Goal: Task Accomplishment & Management: Manage account settings

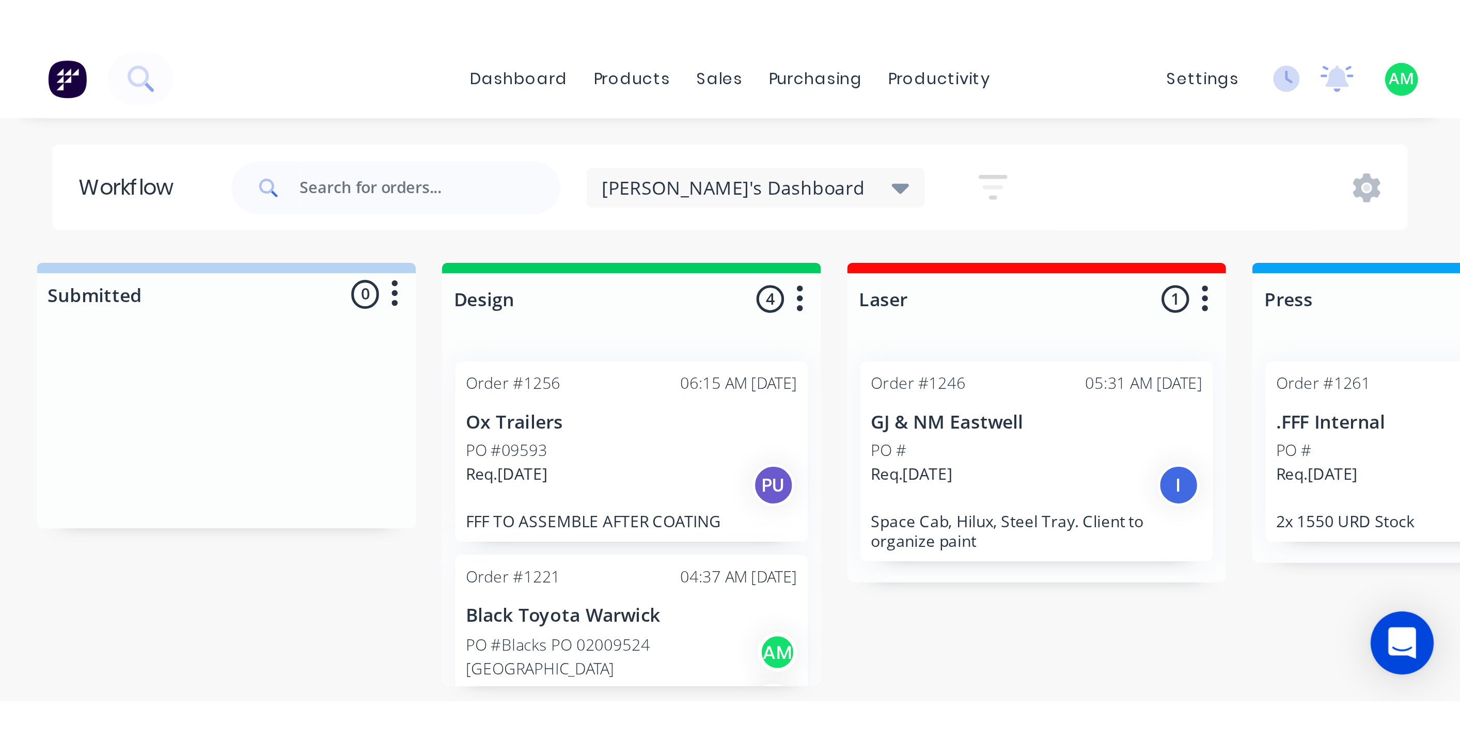
scroll to position [419, 0]
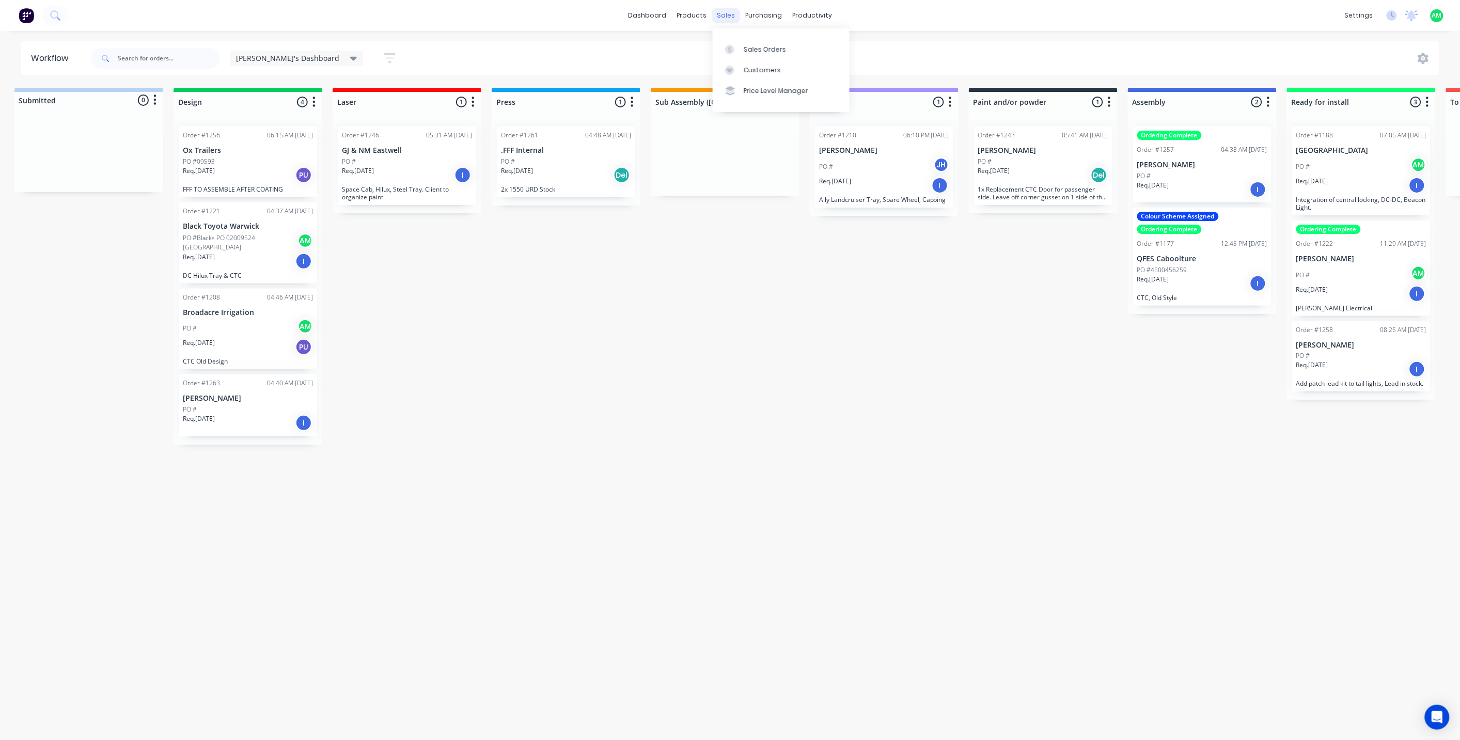
click at [727, 11] on div "sales" at bounding box center [726, 15] width 28 height 15
click at [749, 45] on div "Sales Orders" at bounding box center [765, 49] width 42 height 9
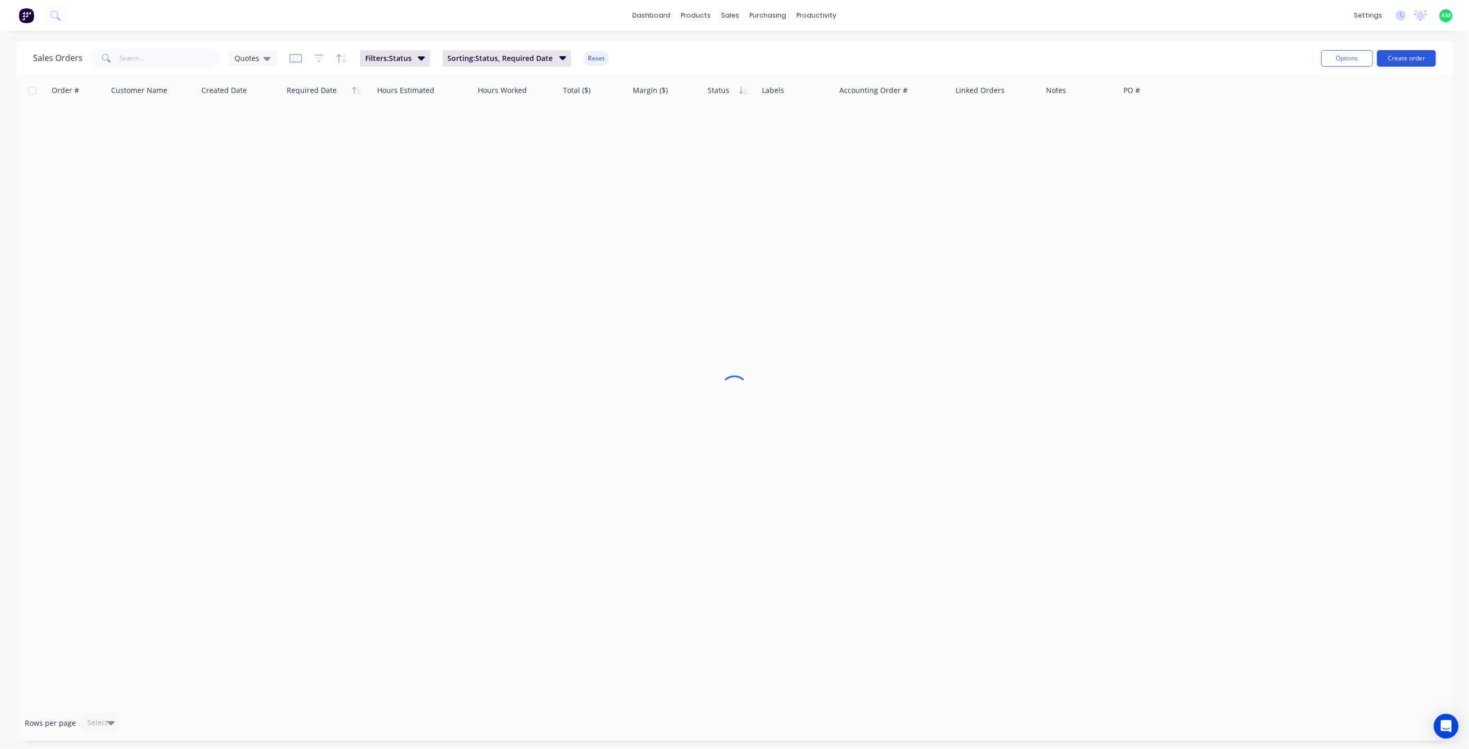
click at [873, 59] on button "Create order" at bounding box center [1406, 58] width 59 height 17
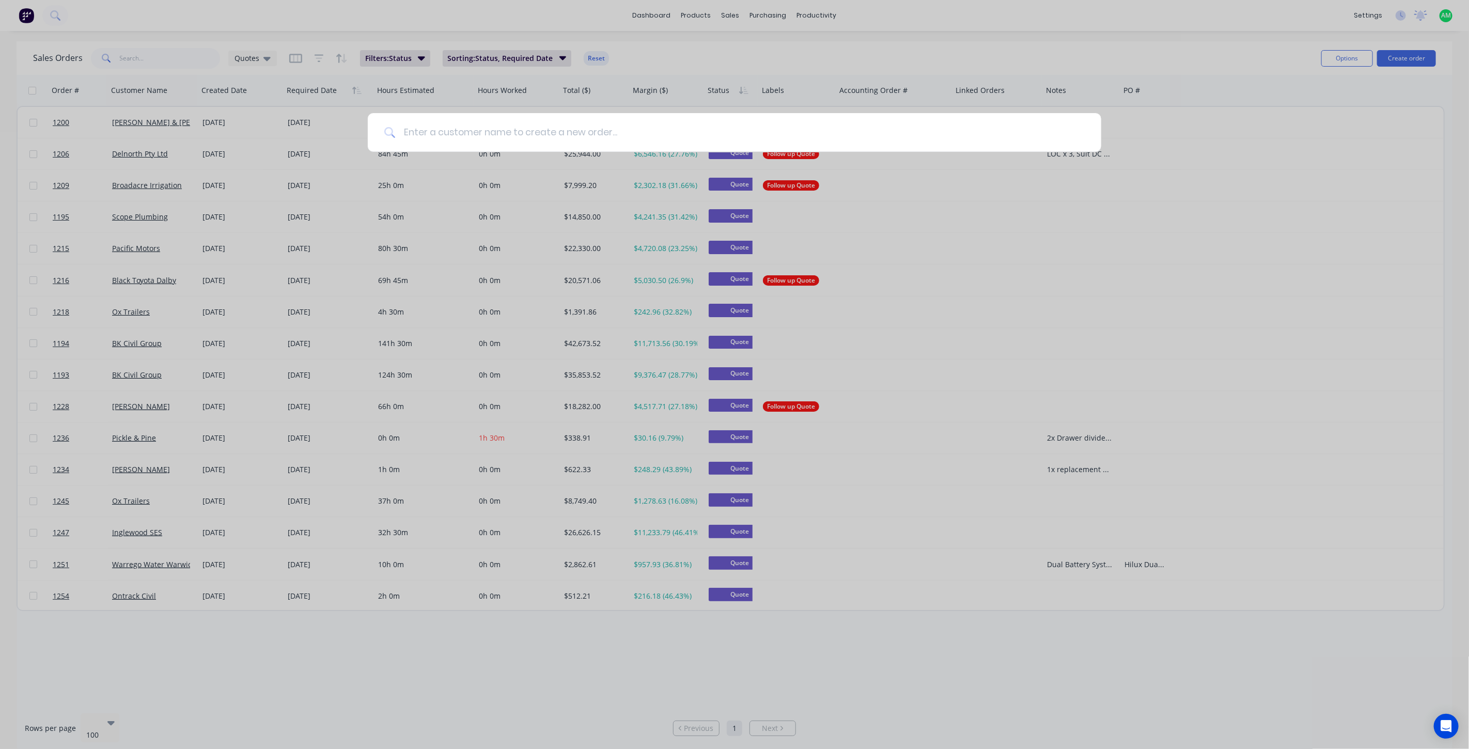
click at [696, 131] on input at bounding box center [740, 132] width 689 height 39
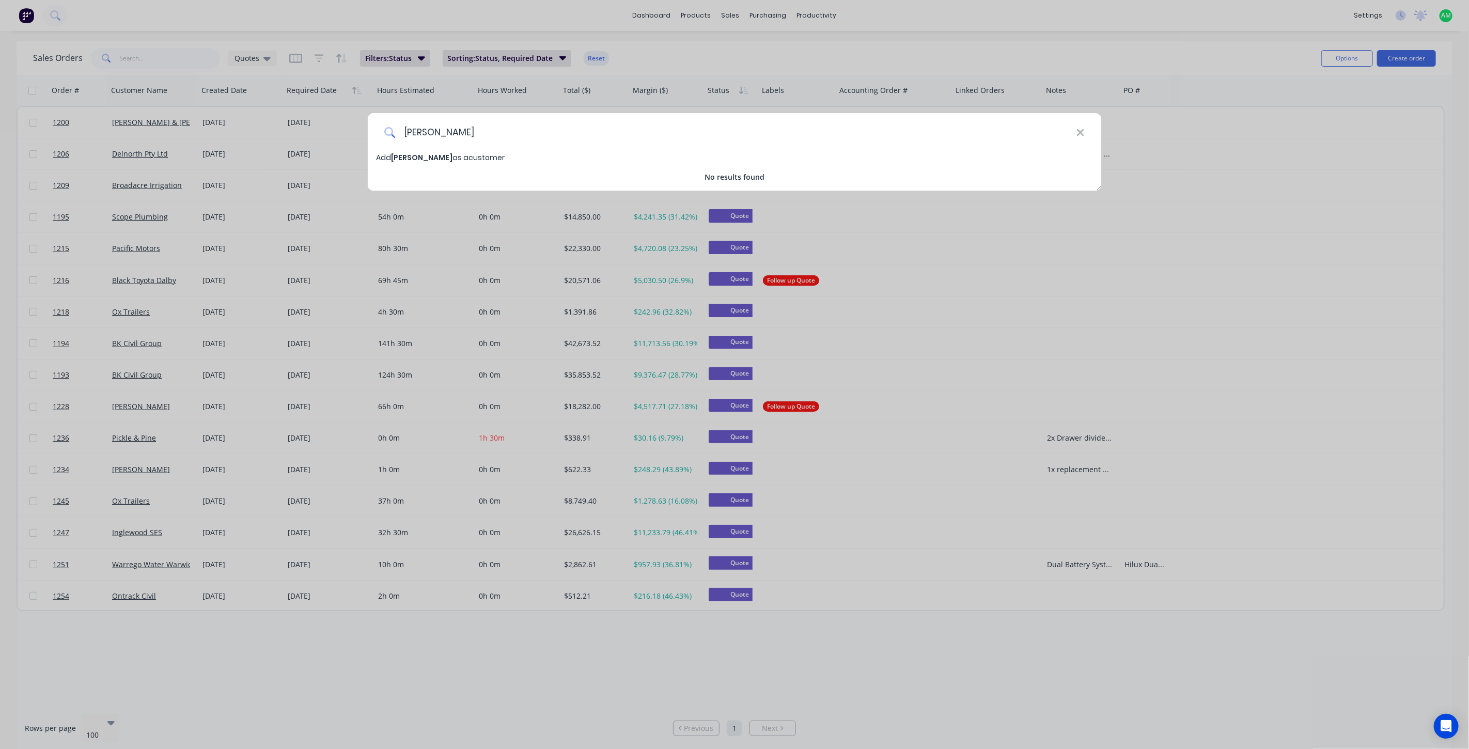
click at [462, 132] on input "[PERSON_NAME]" at bounding box center [736, 132] width 681 height 39
type input "[PERSON_NAME]"
click at [426, 157] on span "[PERSON_NAME]" at bounding box center [421, 157] width 61 height 10
select select "AU"
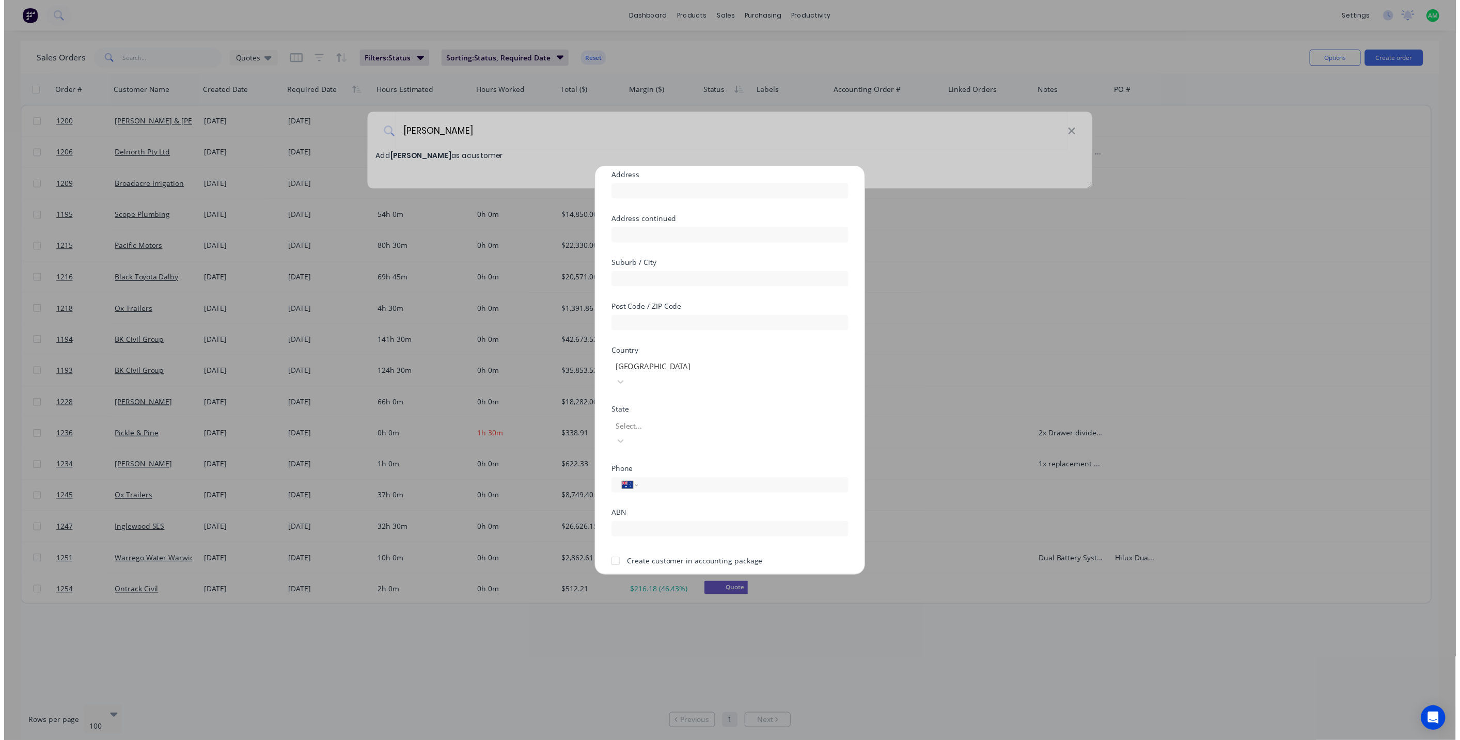
scroll to position [90, 0]
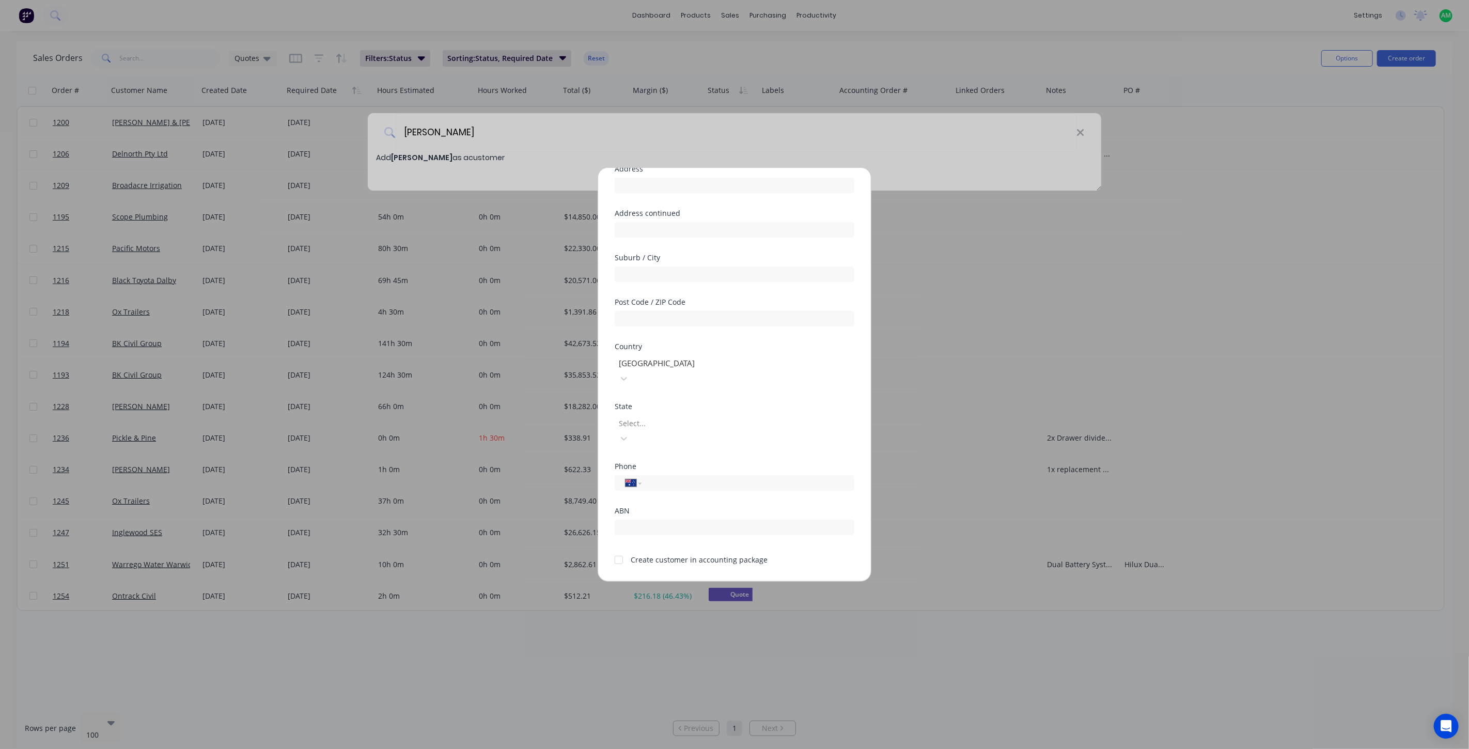
click at [618, 410] on div at bounding box center [619, 560] width 21 height 21
click at [685, 410] on button "Save" at bounding box center [702, 590] width 57 height 17
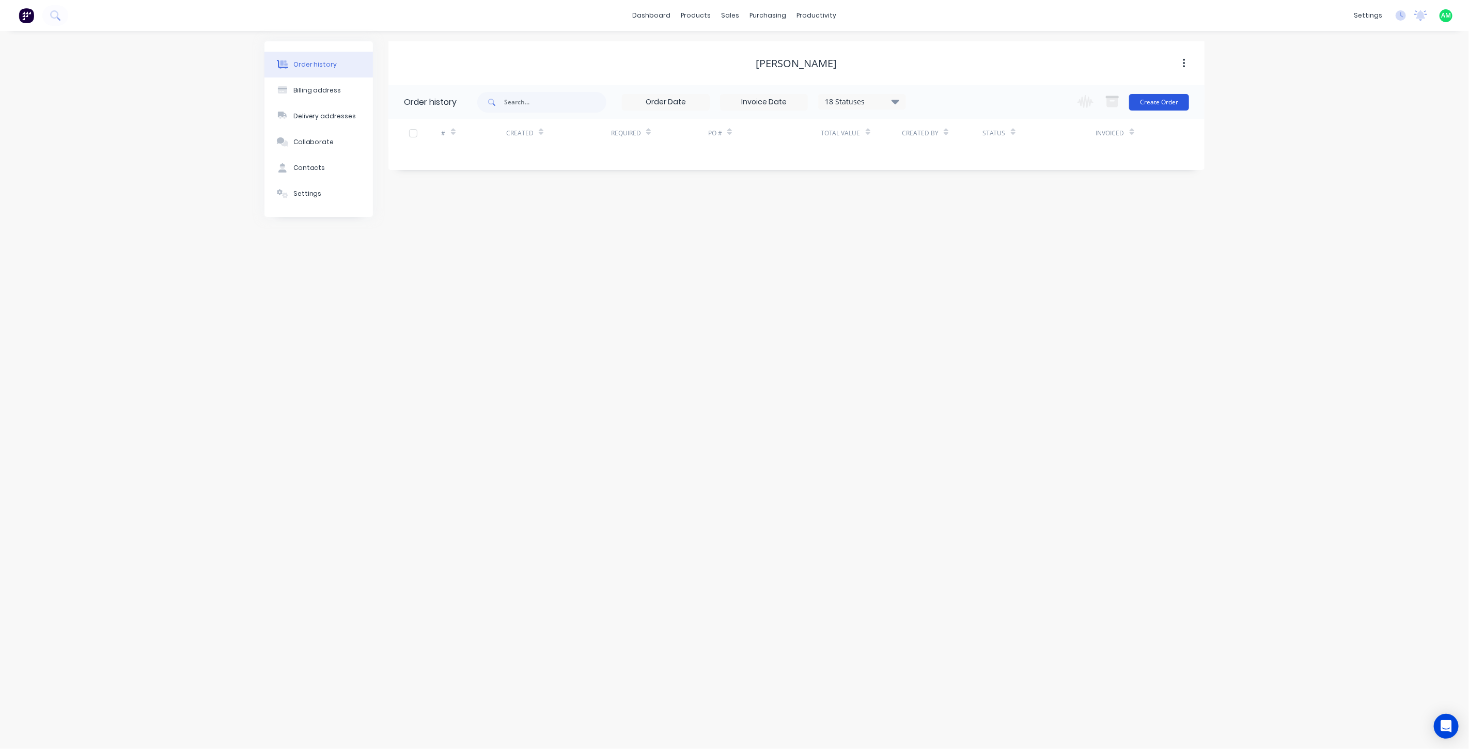
click at [873, 104] on button "Create Order" at bounding box center [1159, 102] width 60 height 17
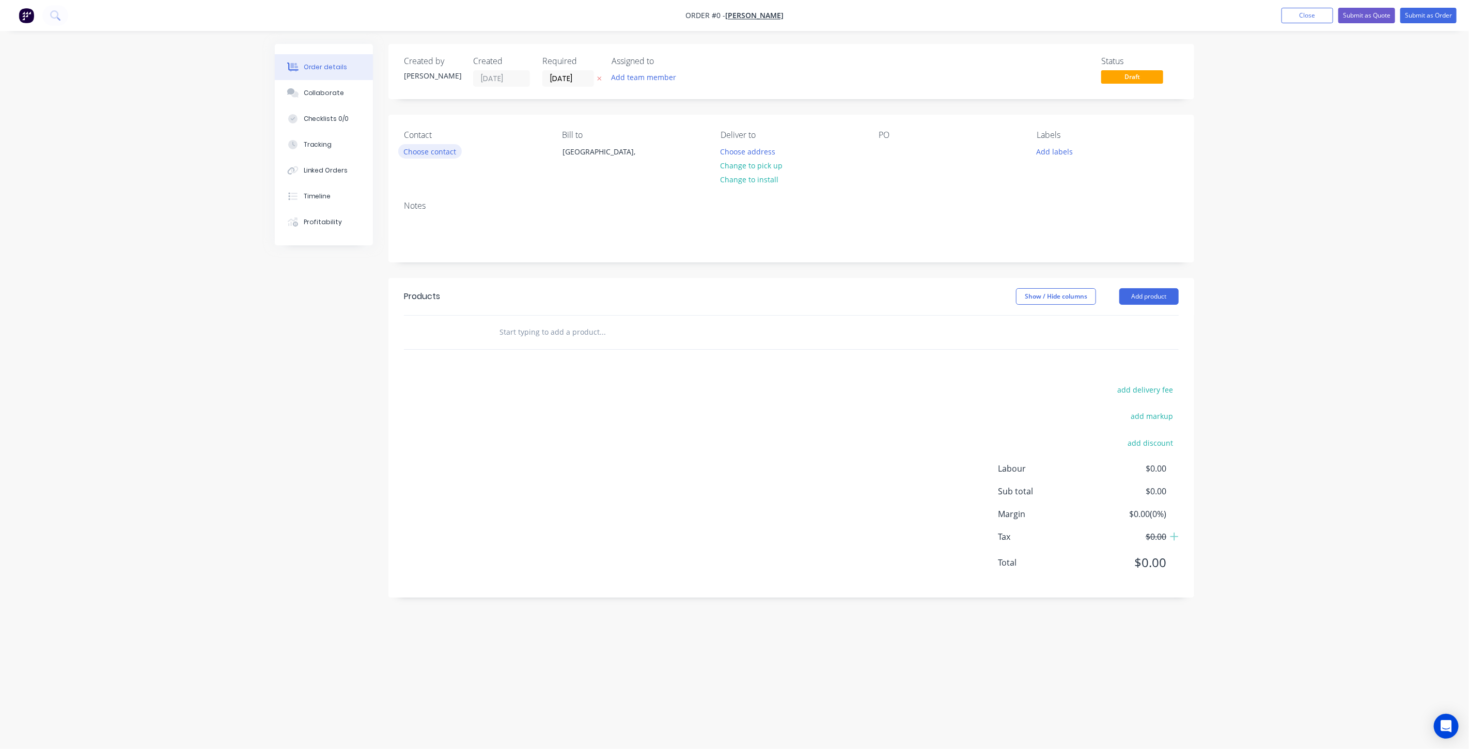
click at [453, 148] on button "Choose contact" at bounding box center [430, 151] width 64 height 14
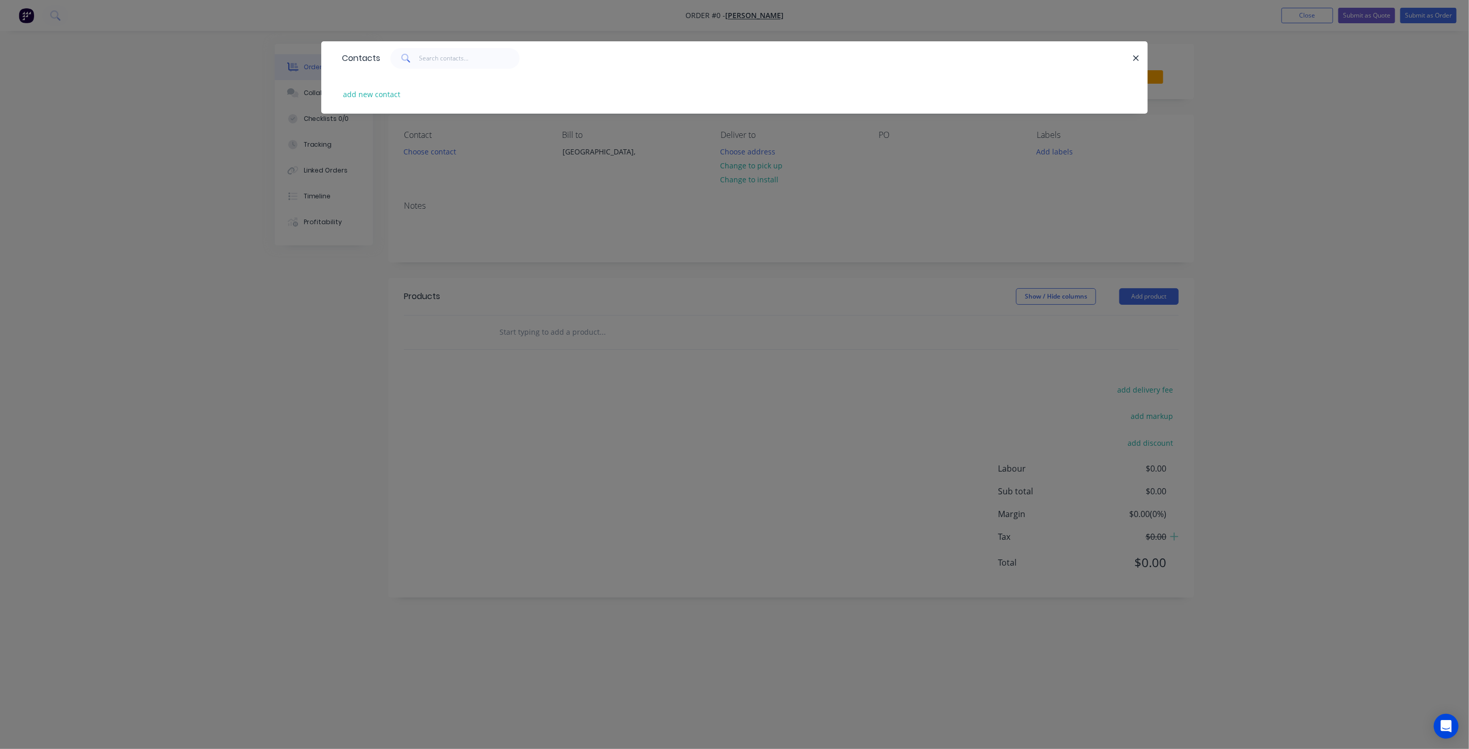
click at [374, 83] on div "add new contact" at bounding box center [735, 94] width 796 height 39
click at [379, 94] on button "add new contact" at bounding box center [372, 94] width 68 height 14
select select "AU"
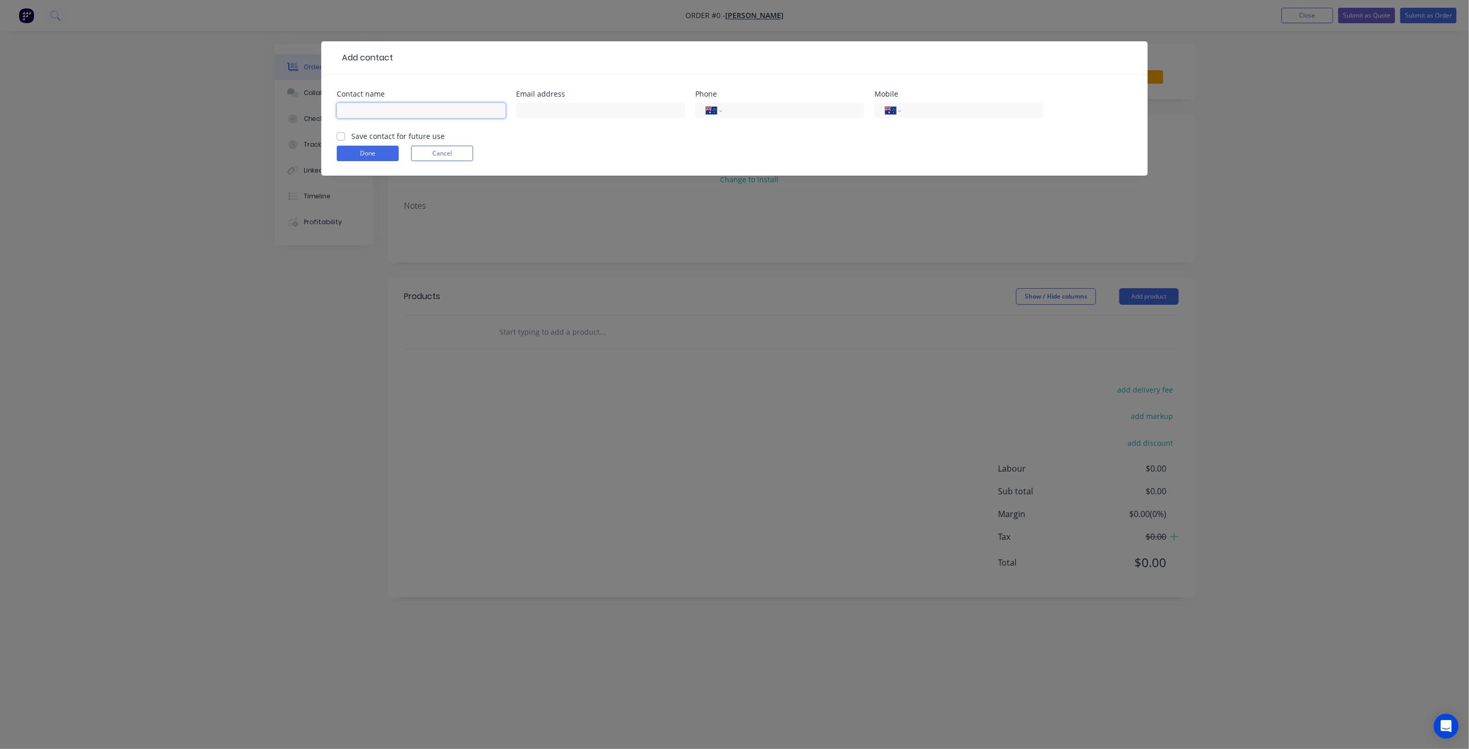
click at [404, 112] on input "text" at bounding box center [421, 110] width 169 height 15
type input "[PERSON_NAME]"
click at [351, 137] on label "Save contact for future use" at bounding box center [398, 136] width 94 height 11
click at [341, 137] on input "Save contact for future use" at bounding box center [341, 136] width 8 height 10
checkbox input "true"
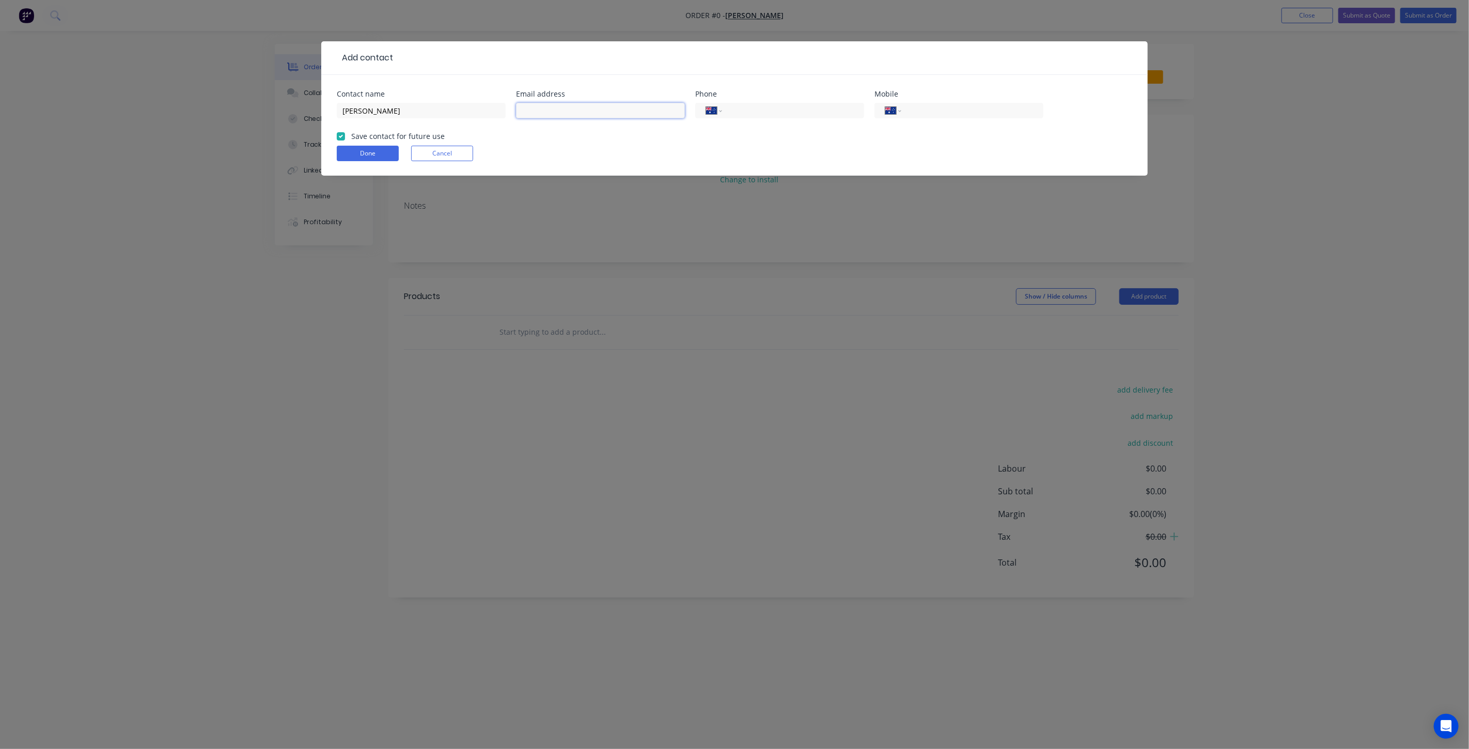
click at [520, 111] on input "text" at bounding box center [600, 110] width 169 height 15
click at [546, 107] on input "text" at bounding box center [600, 110] width 169 height 15
type input "[EMAIL_ADDRESS][DOMAIN_NAME]"
click at [873, 116] on input "tel" at bounding box center [971, 111] width 124 height 12
type input "0419 656 492"
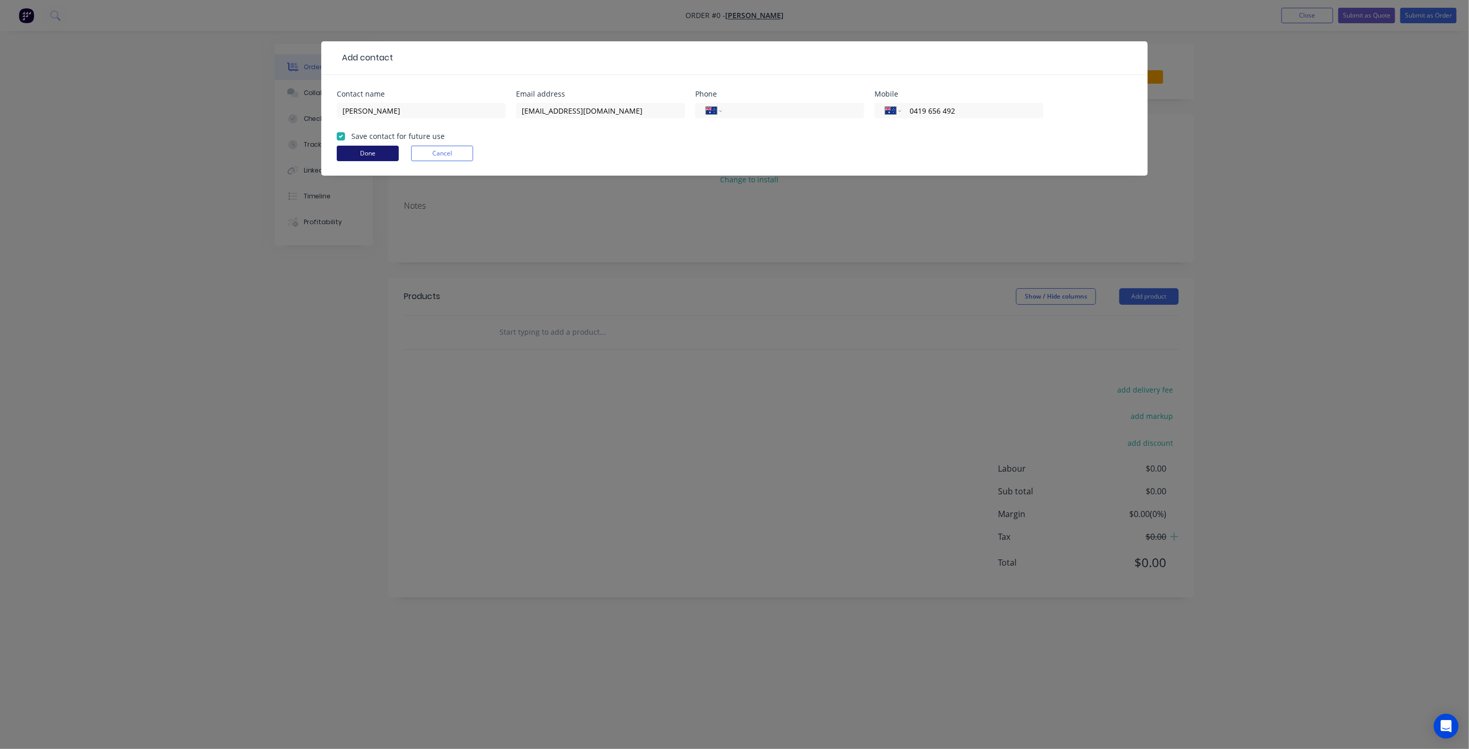
click at [349, 150] on button "Done" at bounding box center [368, 153] width 62 height 15
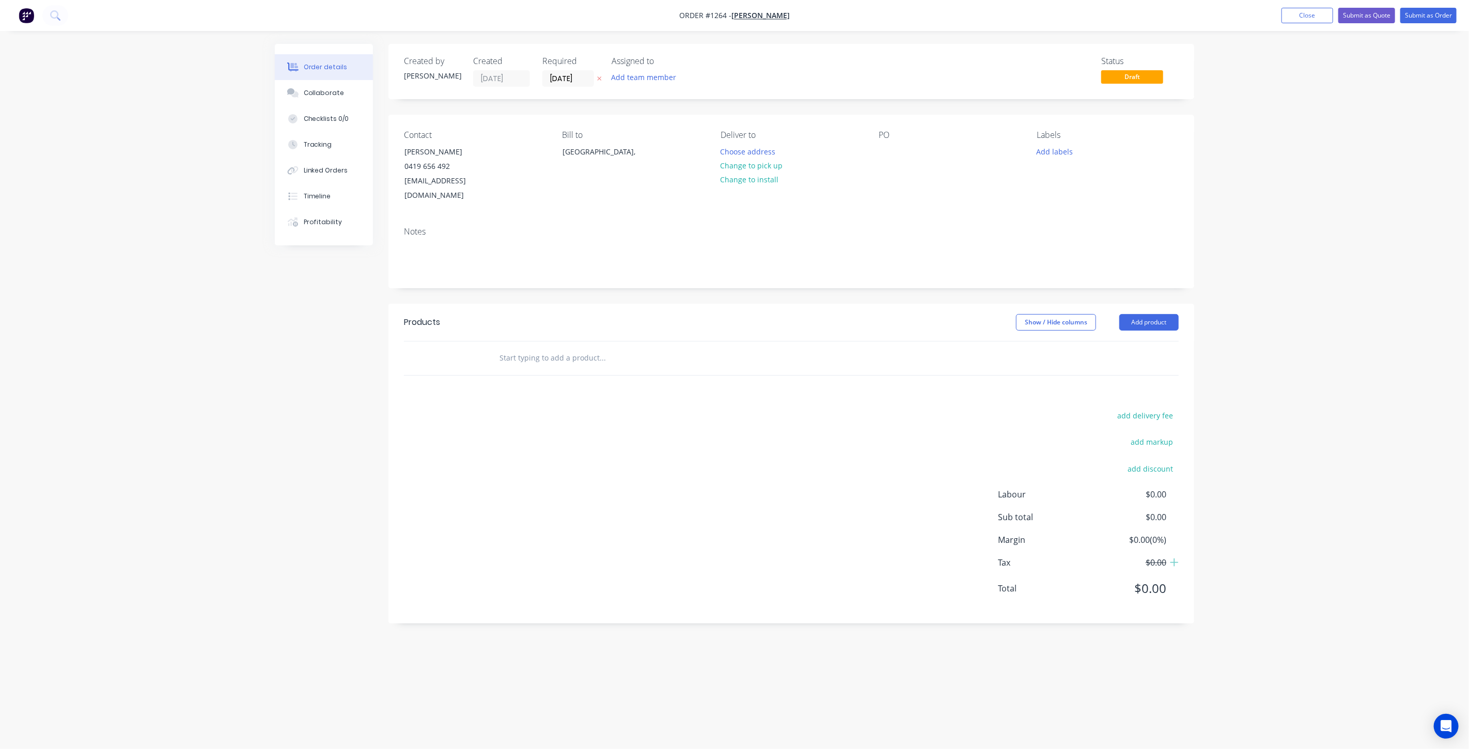
click at [616, 348] on input "text" at bounding box center [602, 358] width 207 height 21
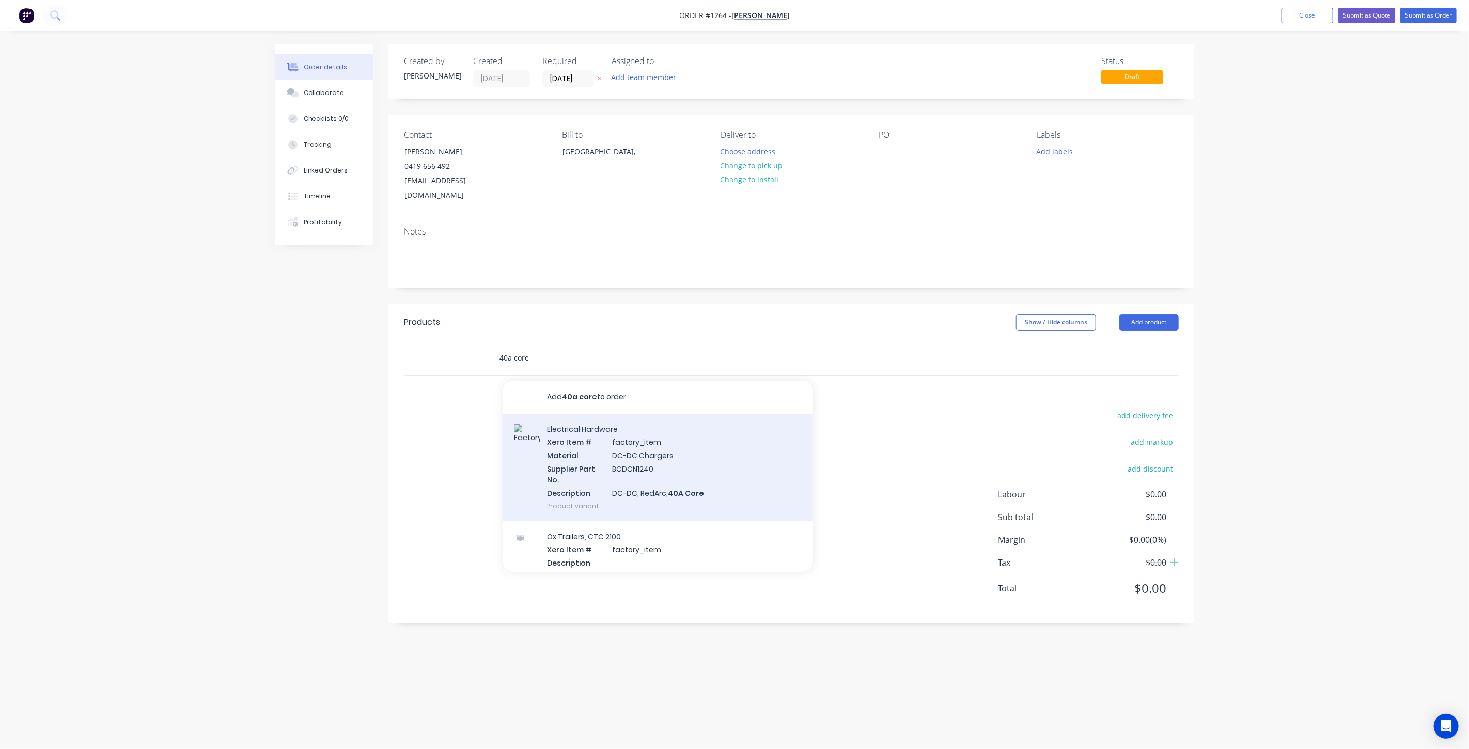
type input "40a core"
click at [624, 410] on div "Electrical Hardware Xero Item # factory_item Material DC-DC Chargers Supplier P…" at bounding box center [658, 467] width 310 height 107
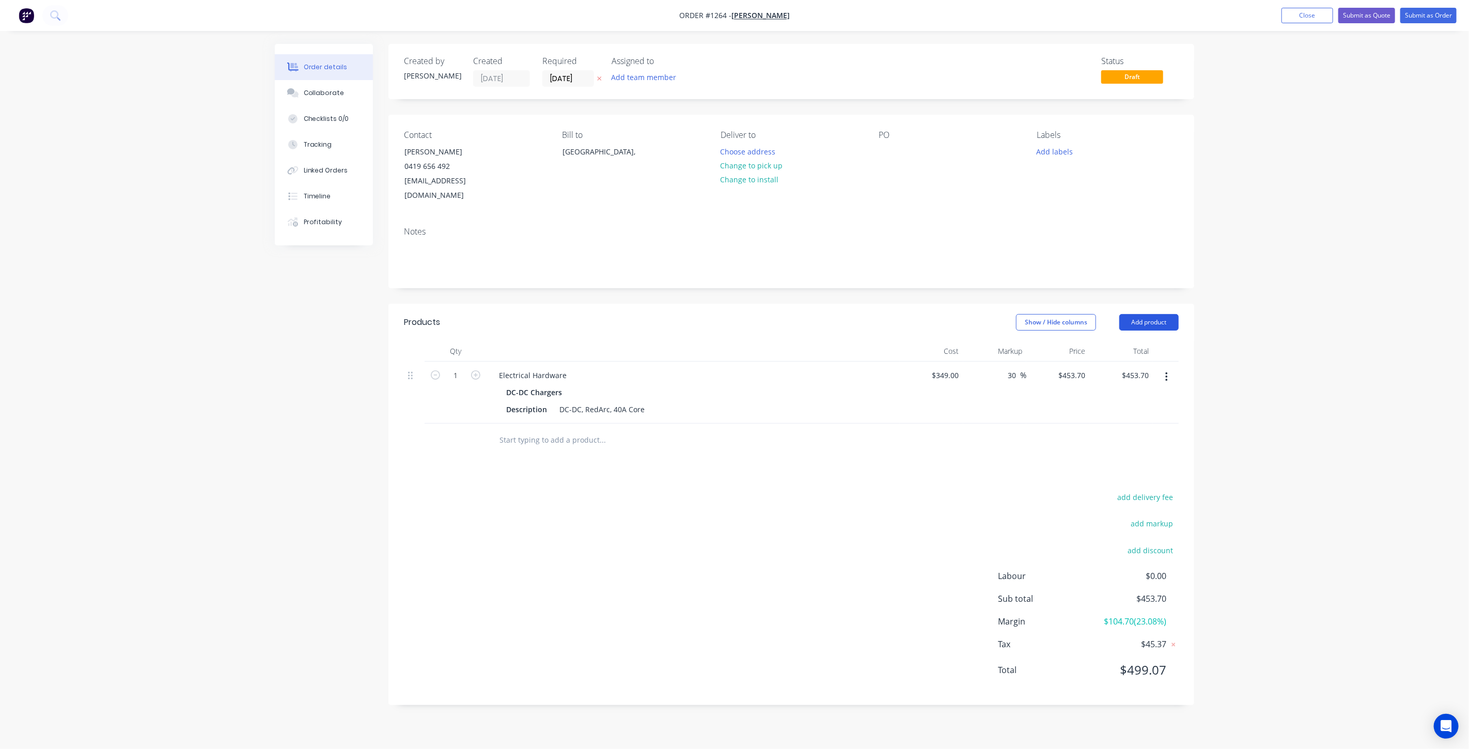
click at [873, 314] on button "Add product" at bounding box center [1149, 322] width 59 height 17
click at [873, 410] on div "Labour" at bounding box center [1130, 451] width 80 height 15
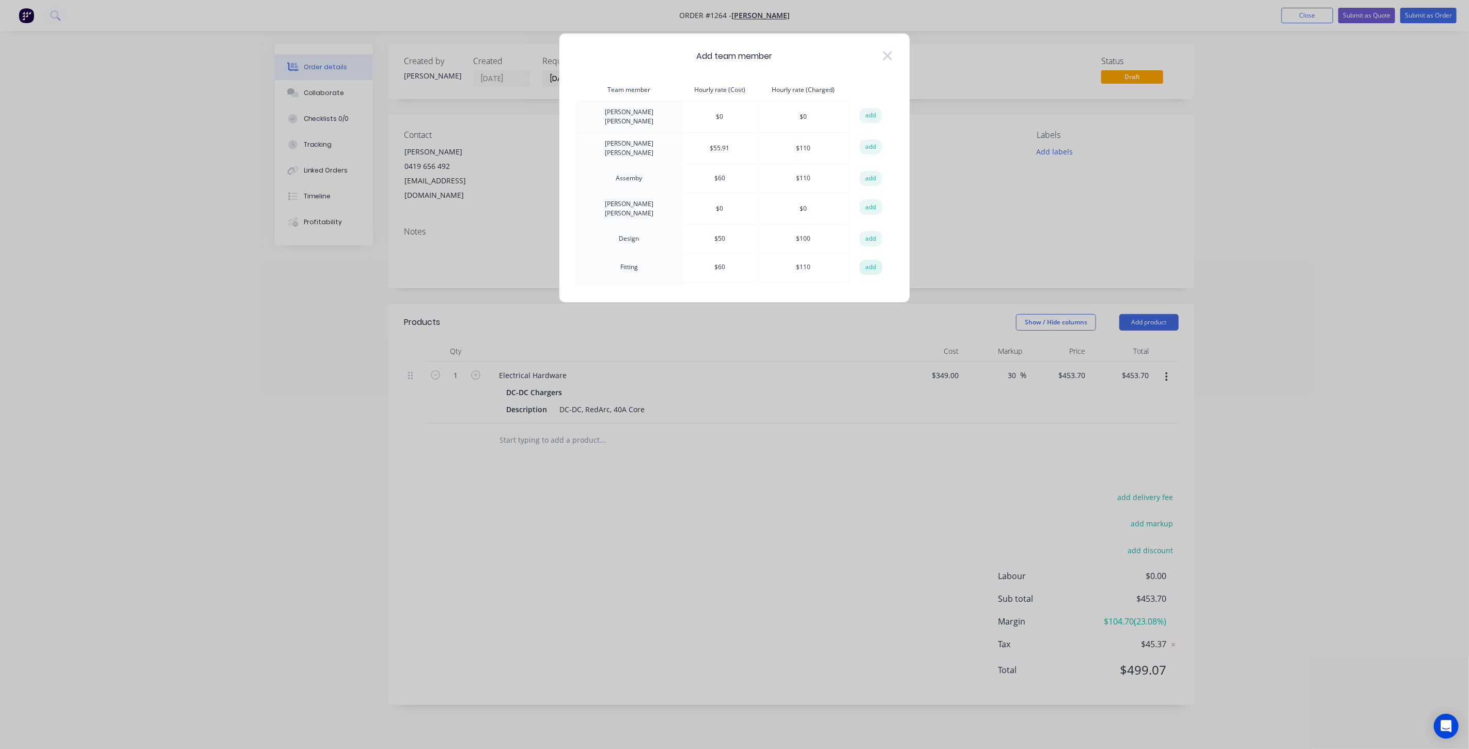
click at [868, 261] on button "add" at bounding box center [871, 267] width 23 height 15
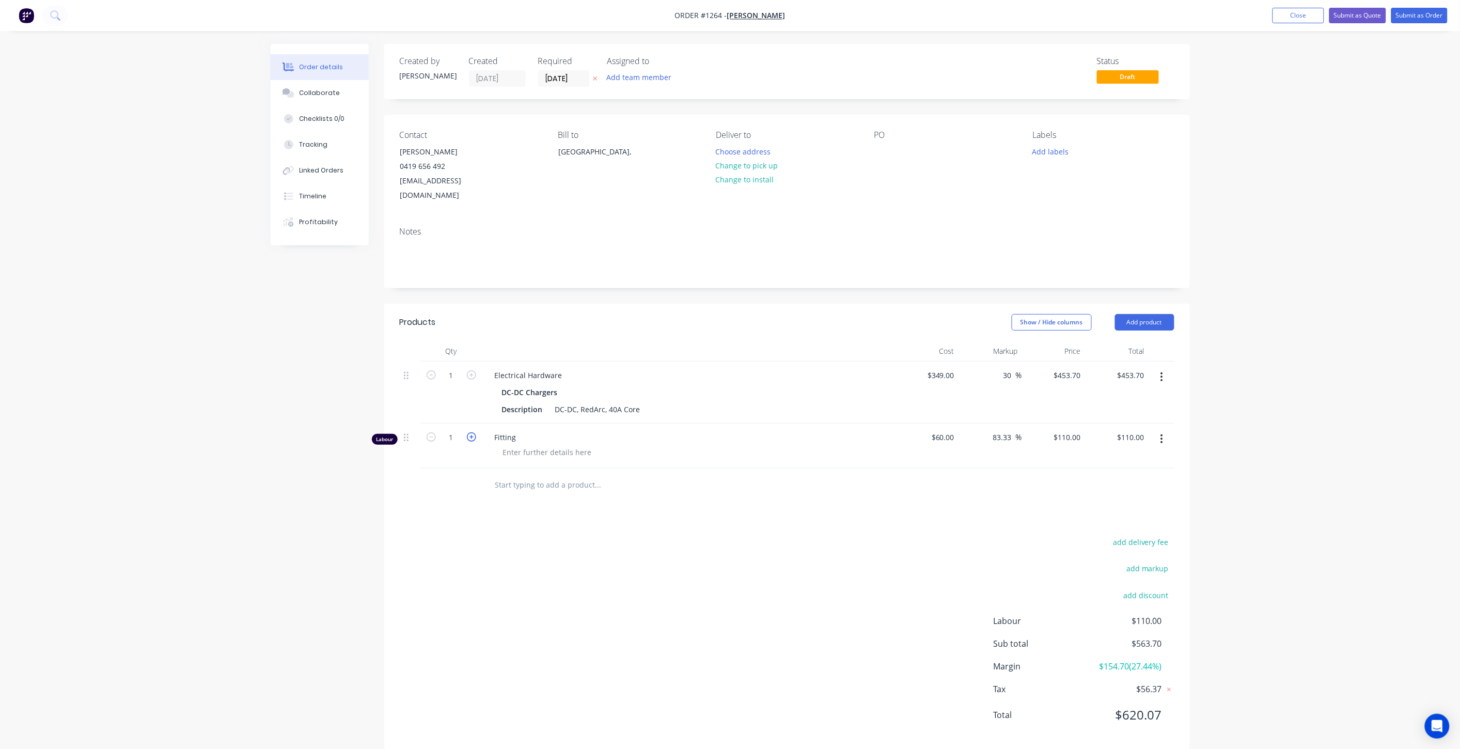
click at [473, 410] on icon "button" at bounding box center [471, 436] width 9 height 9
type input "2"
type input "$220.00"
click at [565, 83] on input "[DATE]" at bounding box center [564, 78] width 51 height 15
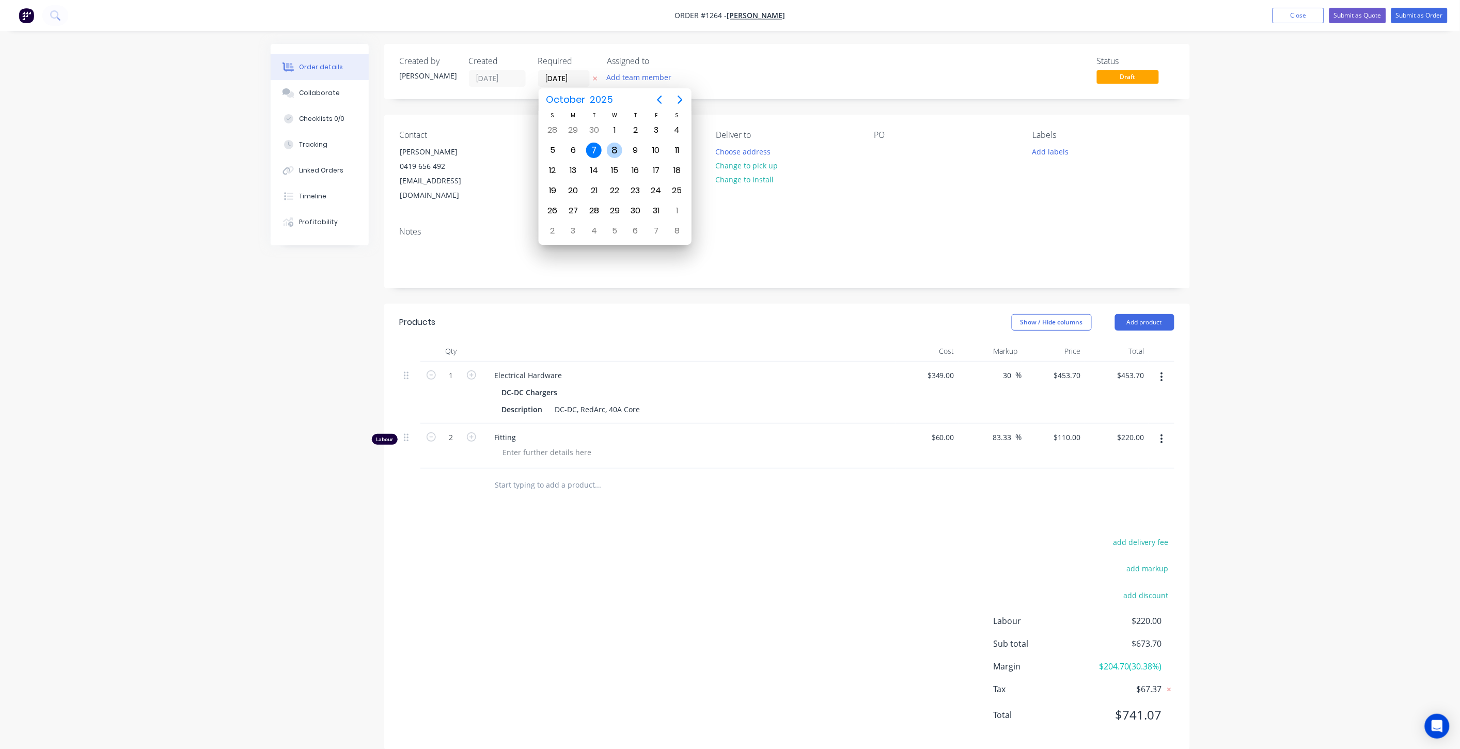
click at [611, 148] on div "8" at bounding box center [614, 150] width 15 height 15
type input "[DATE]"
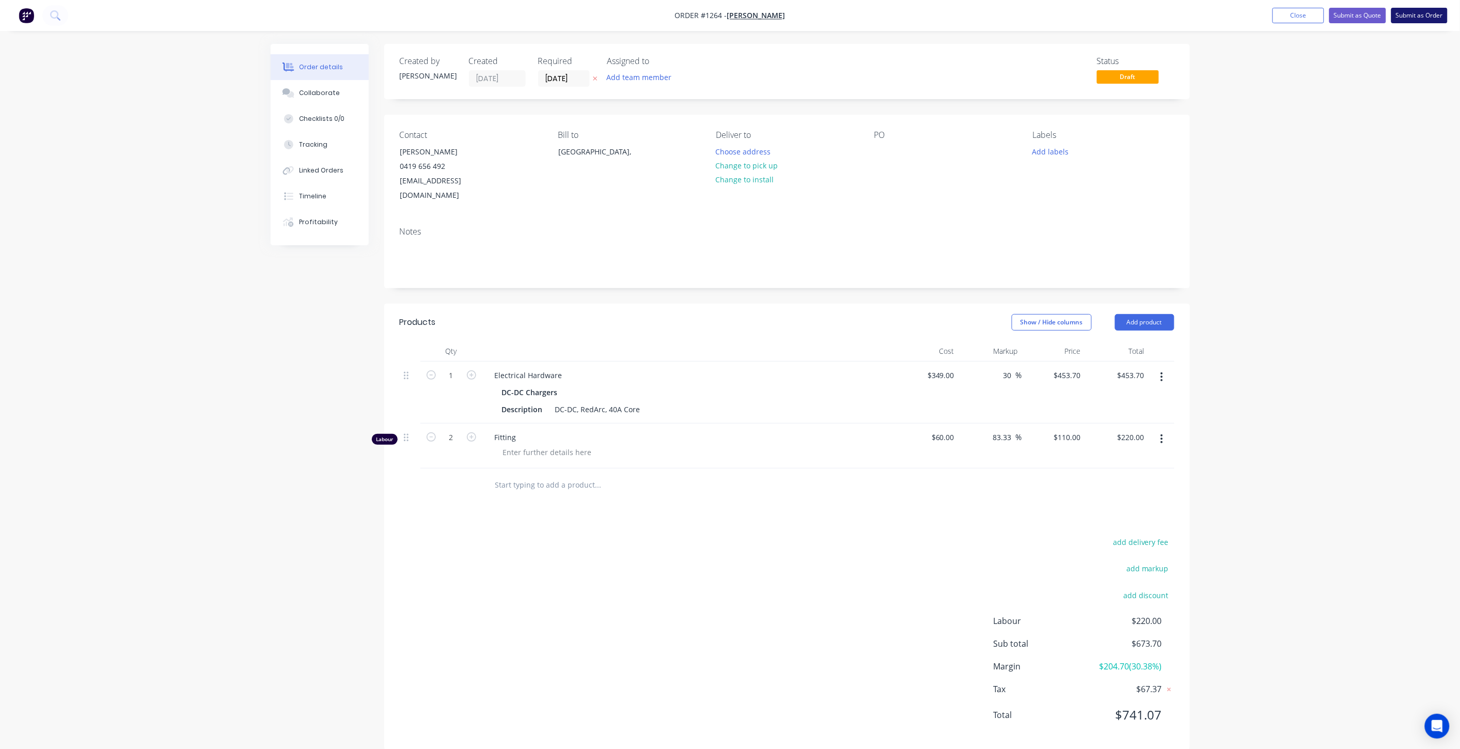
click at [873, 17] on button "Submit as Order" at bounding box center [1420, 15] width 56 height 15
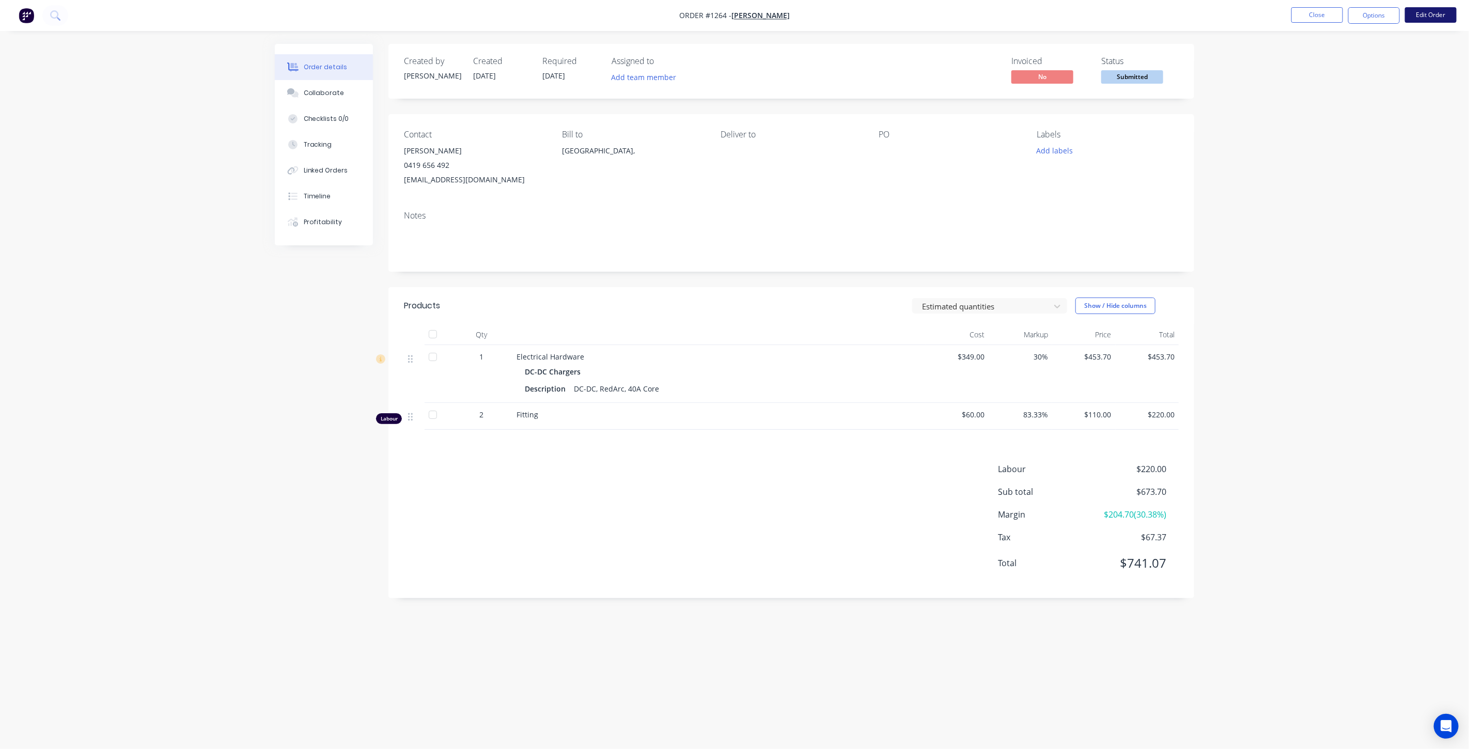
click at [873, 19] on button "Edit Order" at bounding box center [1431, 14] width 52 height 15
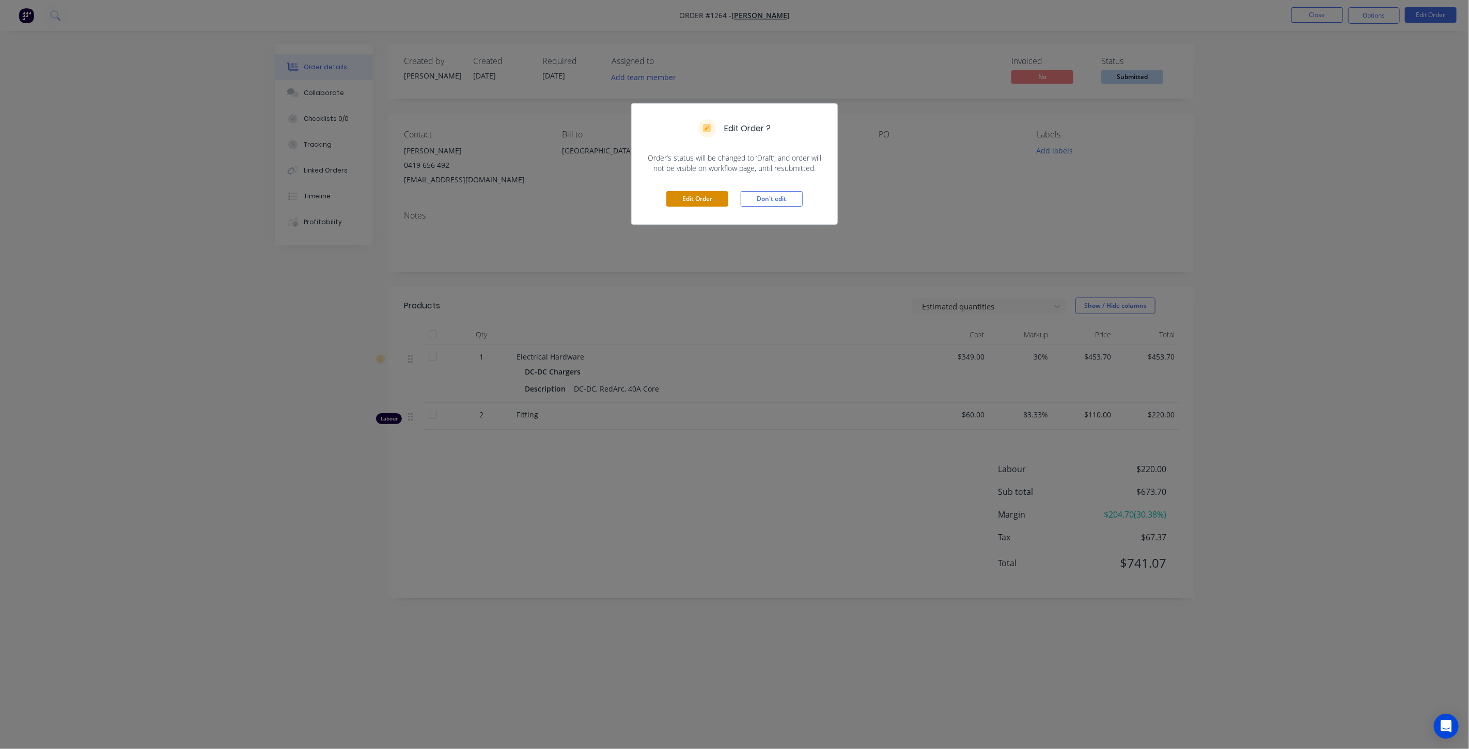
click at [704, 195] on button "Edit Order" at bounding box center [697, 198] width 62 height 15
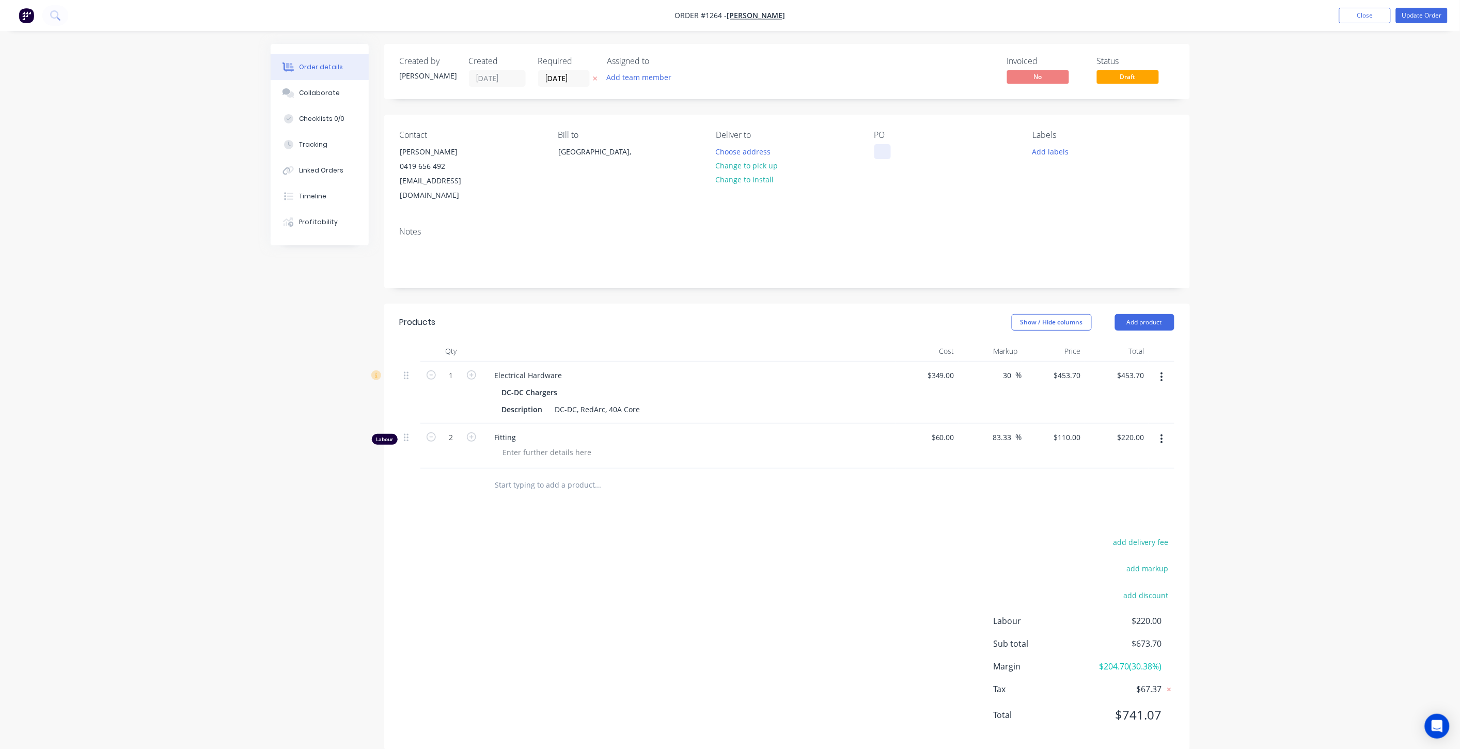
click at [873, 158] on div at bounding box center [883, 151] width 17 height 15
drag, startPoint x: 903, startPoint y: 203, endPoint x: 912, endPoint y: 199, distance: 10.0
click at [873, 203] on div "Contact [PERSON_NAME] 0419 656 492 [EMAIL_ADDRESS][DOMAIN_NAME] Bill to [GEOGRA…" at bounding box center [787, 167] width 806 height 104
click at [873, 21] on button "Update Order" at bounding box center [1422, 15] width 52 height 15
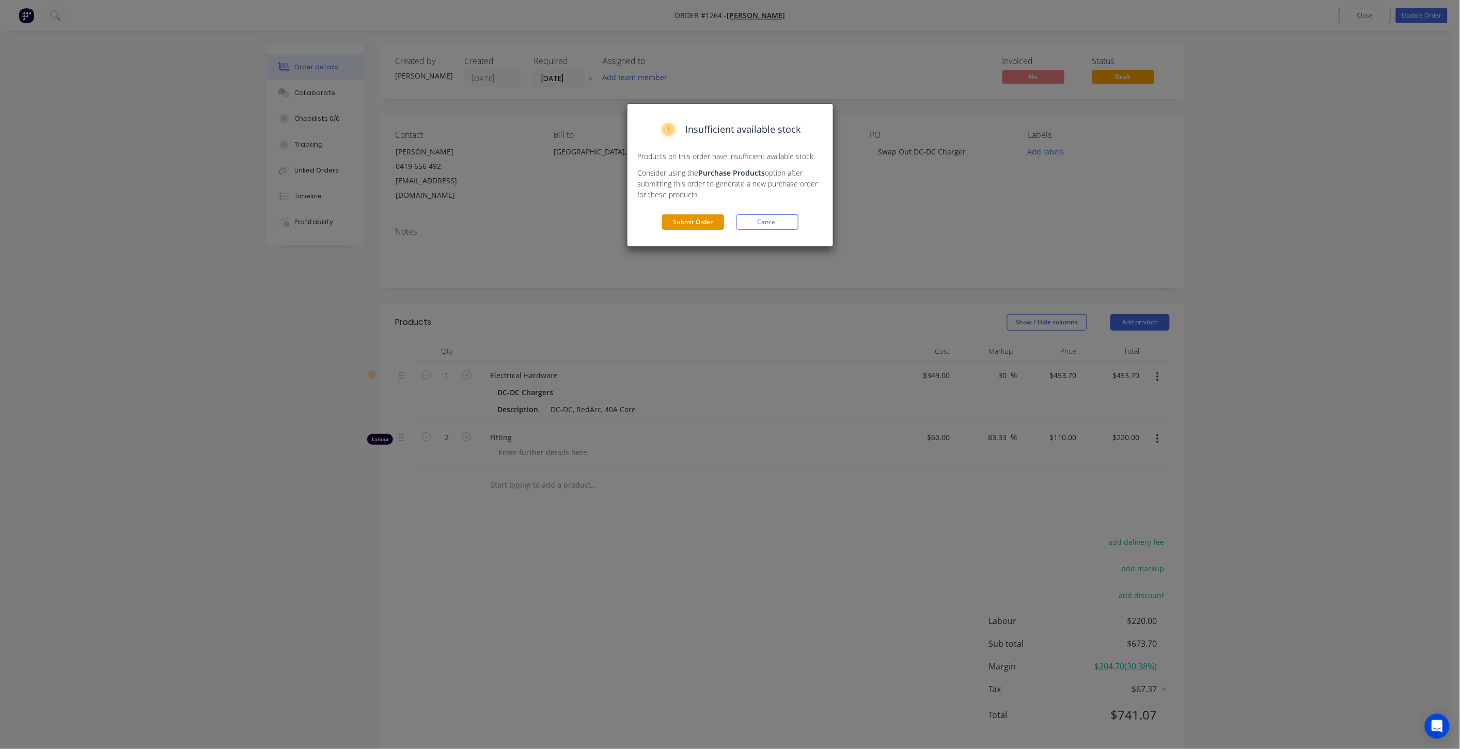
click at [689, 225] on button "Submit Order" at bounding box center [693, 221] width 62 height 15
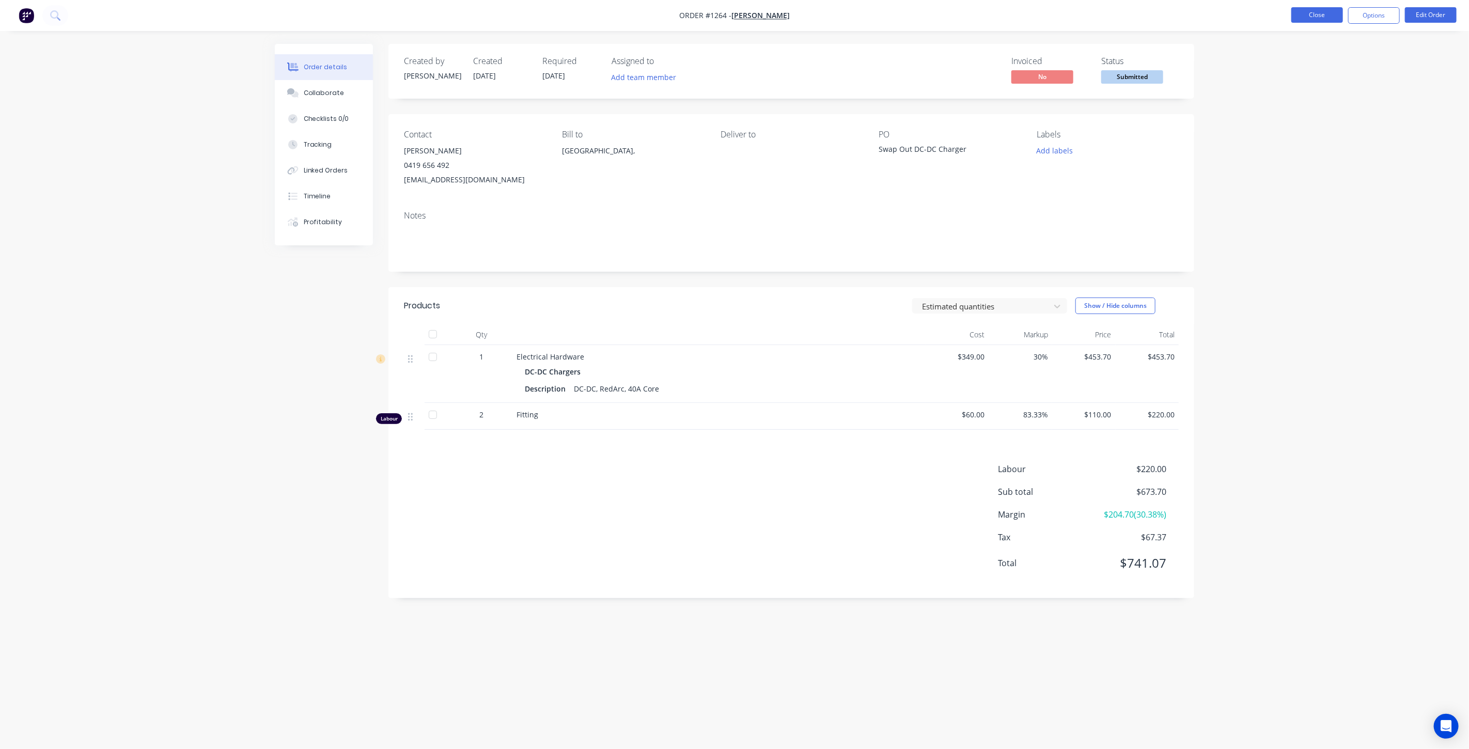
click at [873, 19] on button "Close" at bounding box center [1318, 14] width 52 height 15
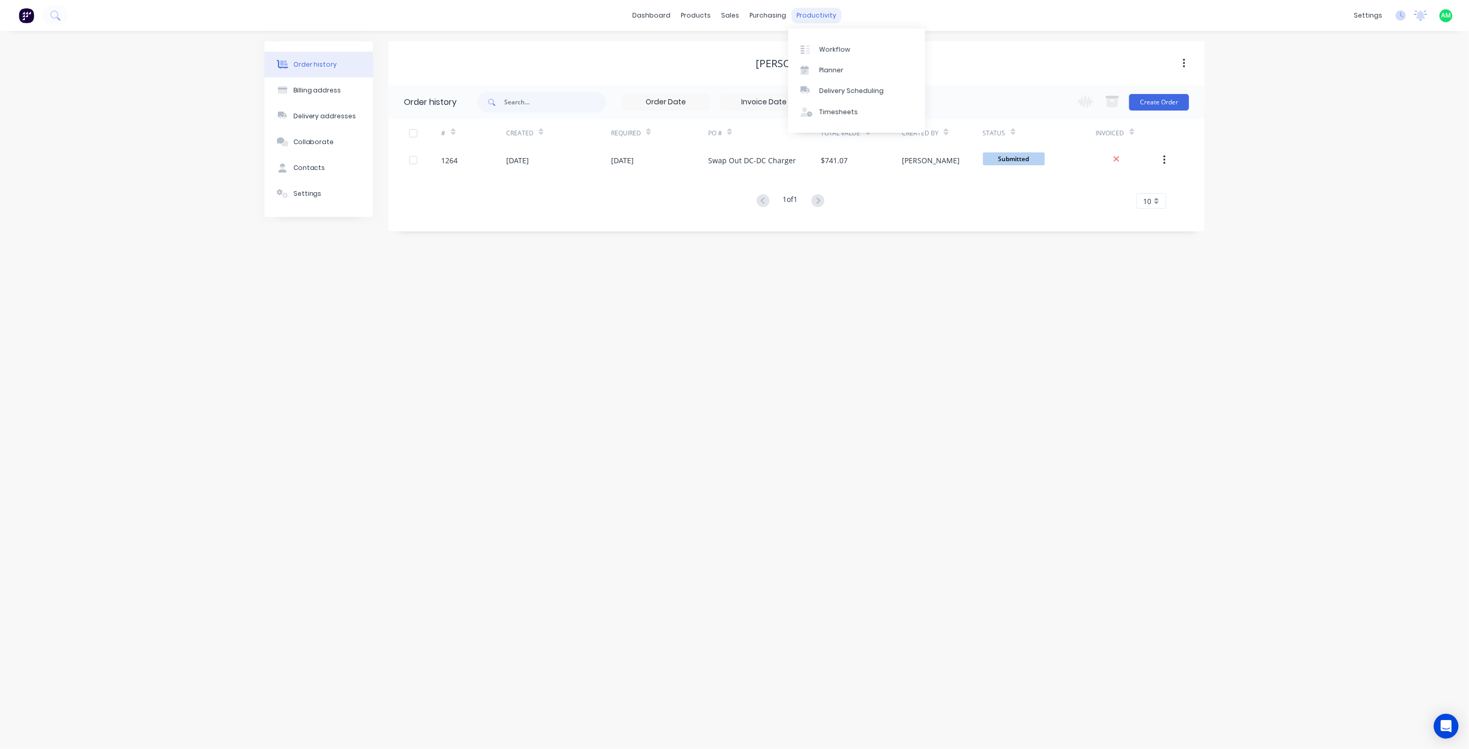
click at [813, 16] on div "productivity" at bounding box center [817, 15] width 50 height 15
click at [873, 151] on div "[PERSON_NAME]" at bounding box center [942, 160] width 81 height 26
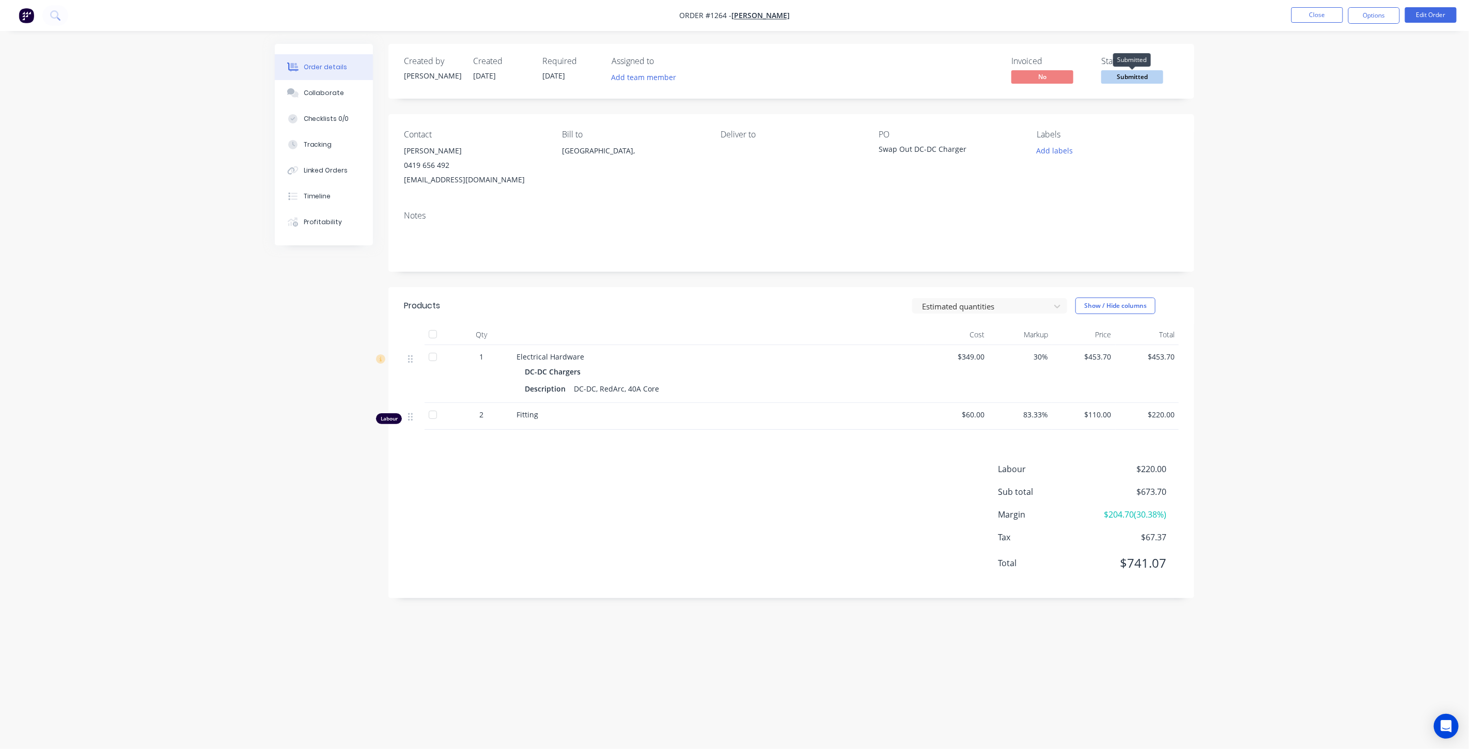
click at [873, 77] on span "Submitted" at bounding box center [1132, 76] width 62 height 13
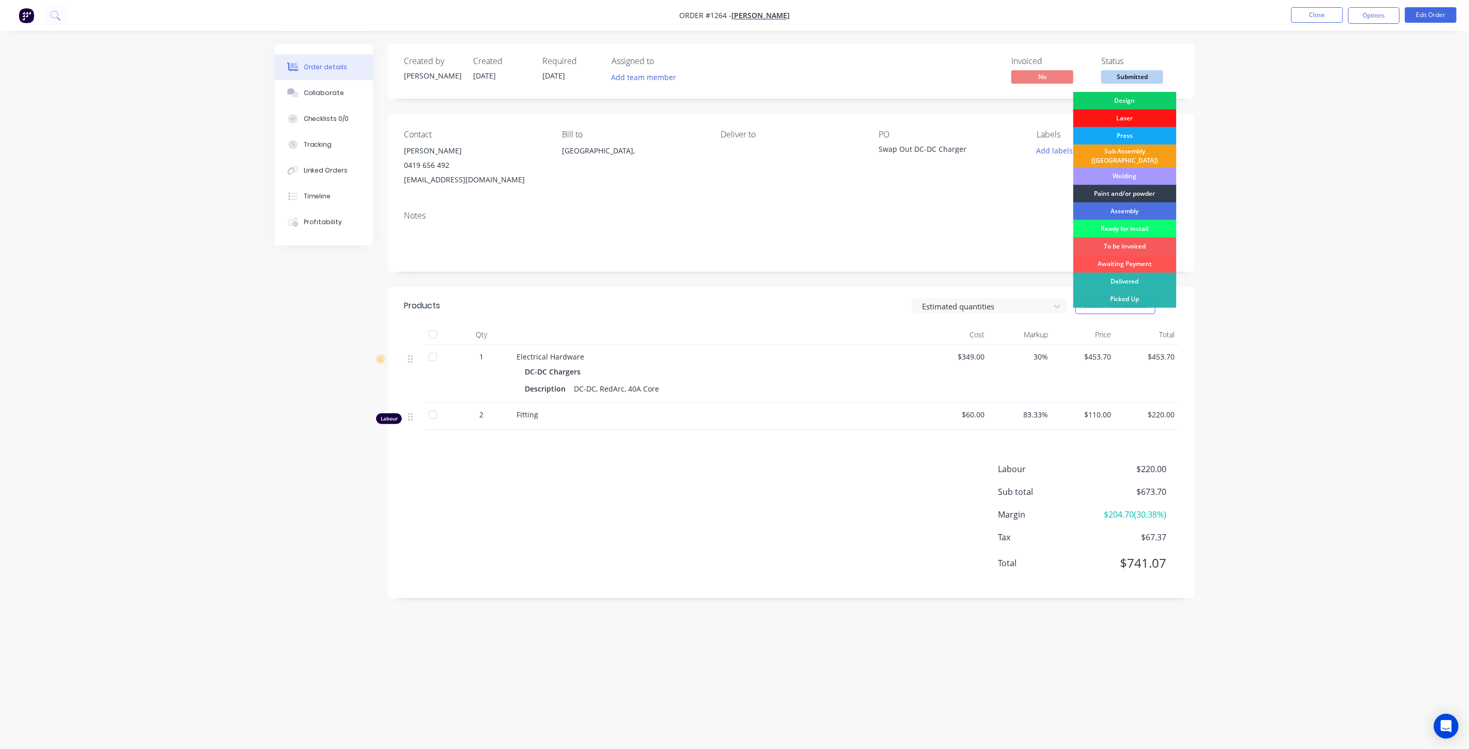
click at [873, 224] on div "Ready for install" at bounding box center [1125, 229] width 103 height 18
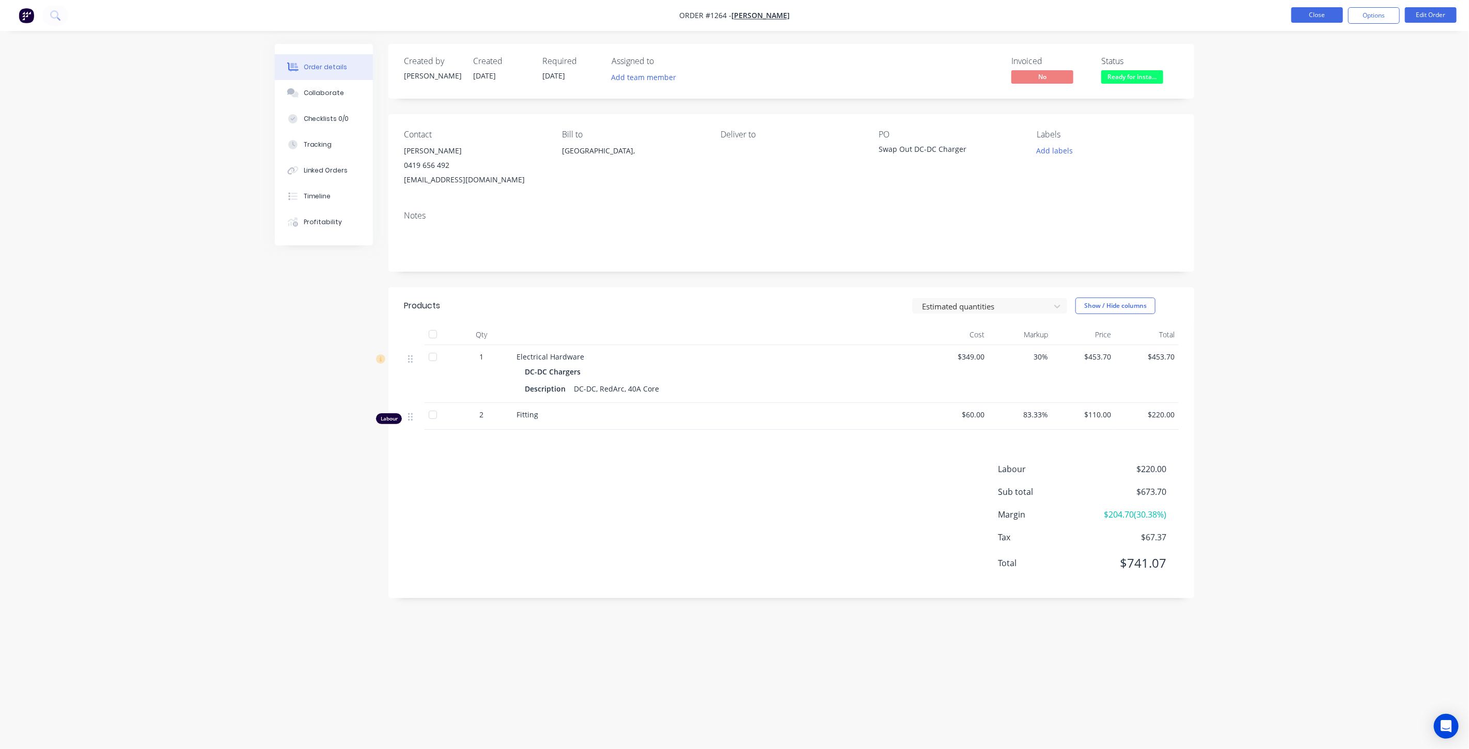
click at [873, 18] on button "Close" at bounding box center [1318, 14] width 52 height 15
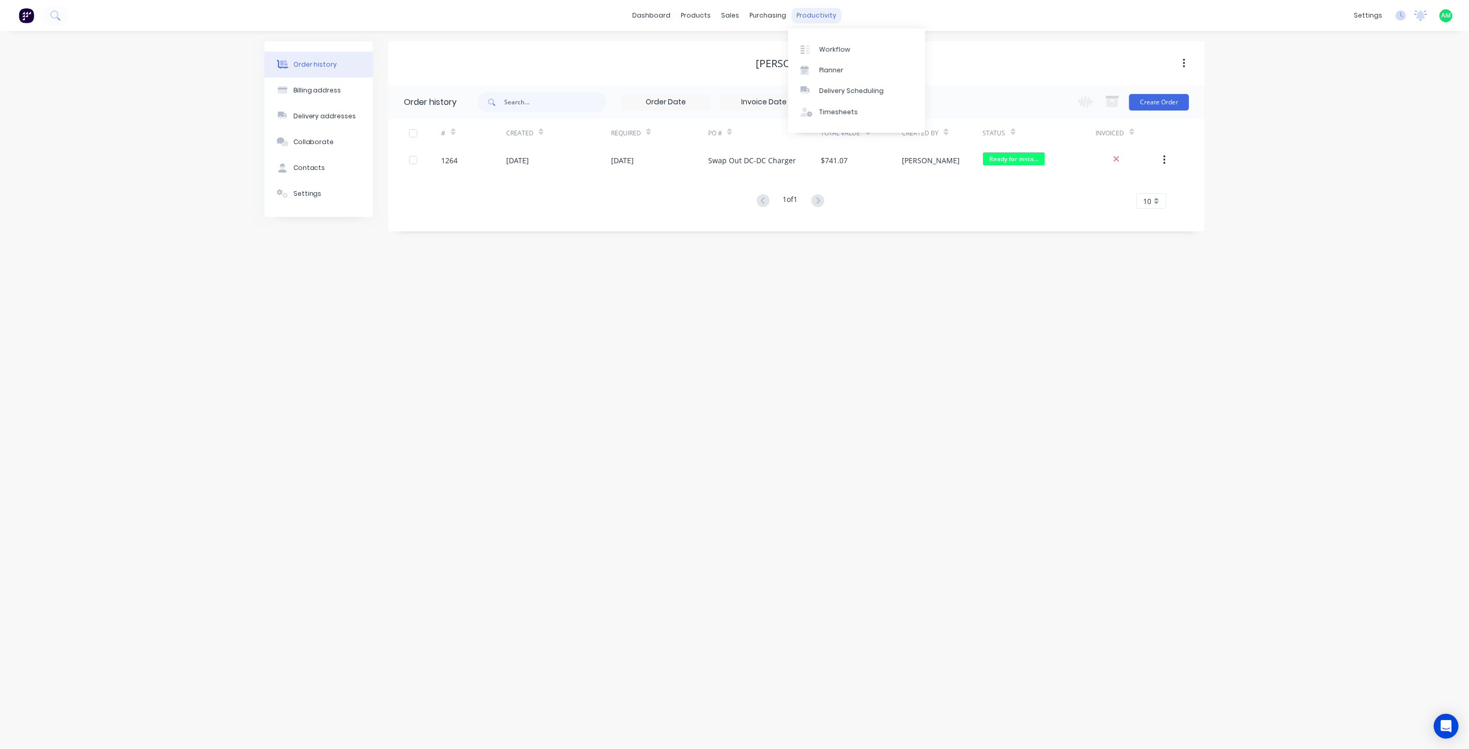
click at [792, 14] on div "productivity" at bounding box center [817, 15] width 50 height 15
click at [828, 45] on div "Workflow" at bounding box center [834, 49] width 31 height 9
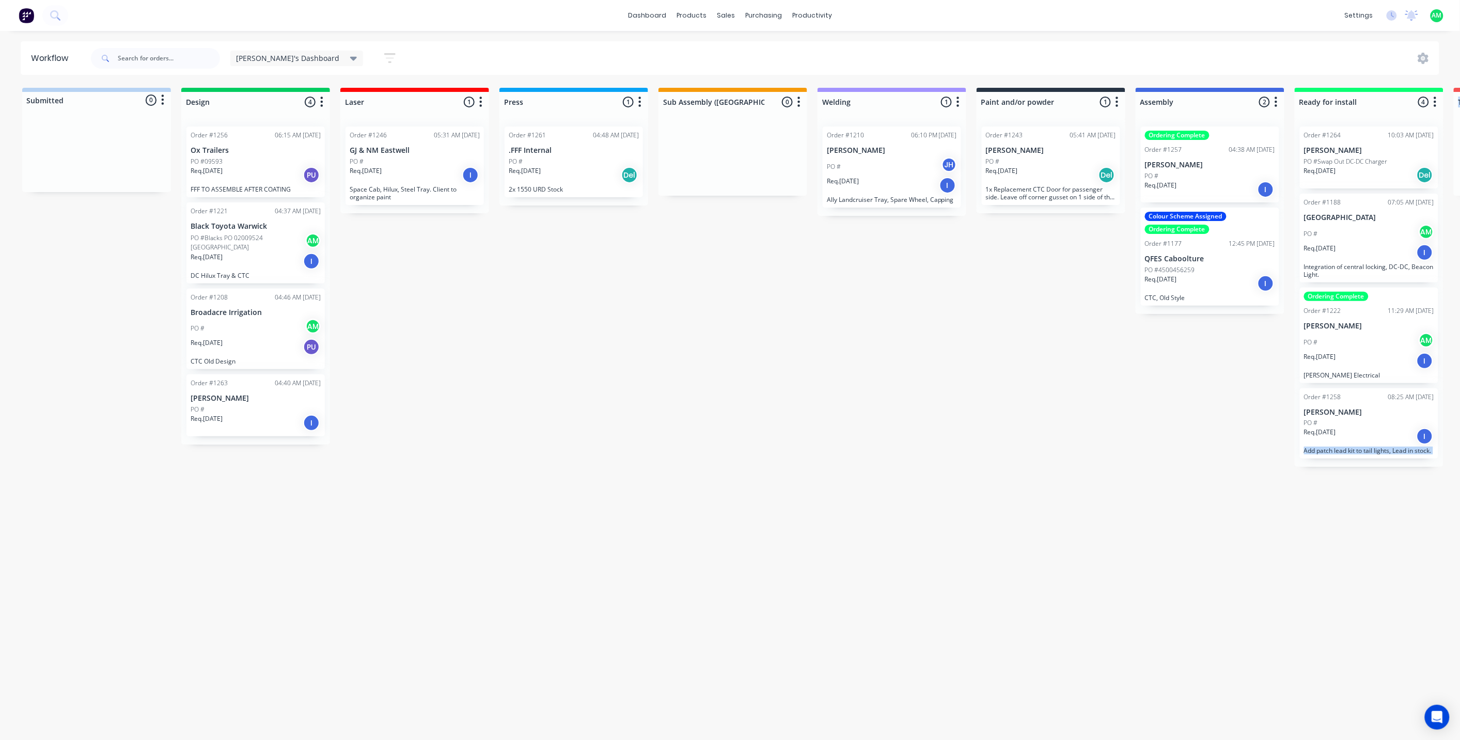
scroll to position [3, 0]
drag, startPoint x: 1011, startPoint y: 738, endPoint x: 1118, endPoint y: 745, distance: 107.7
click at [873, 410] on html "dashboard products sales purchasing productivity dashboard products Product Cat…" at bounding box center [730, 339] width 1460 height 678
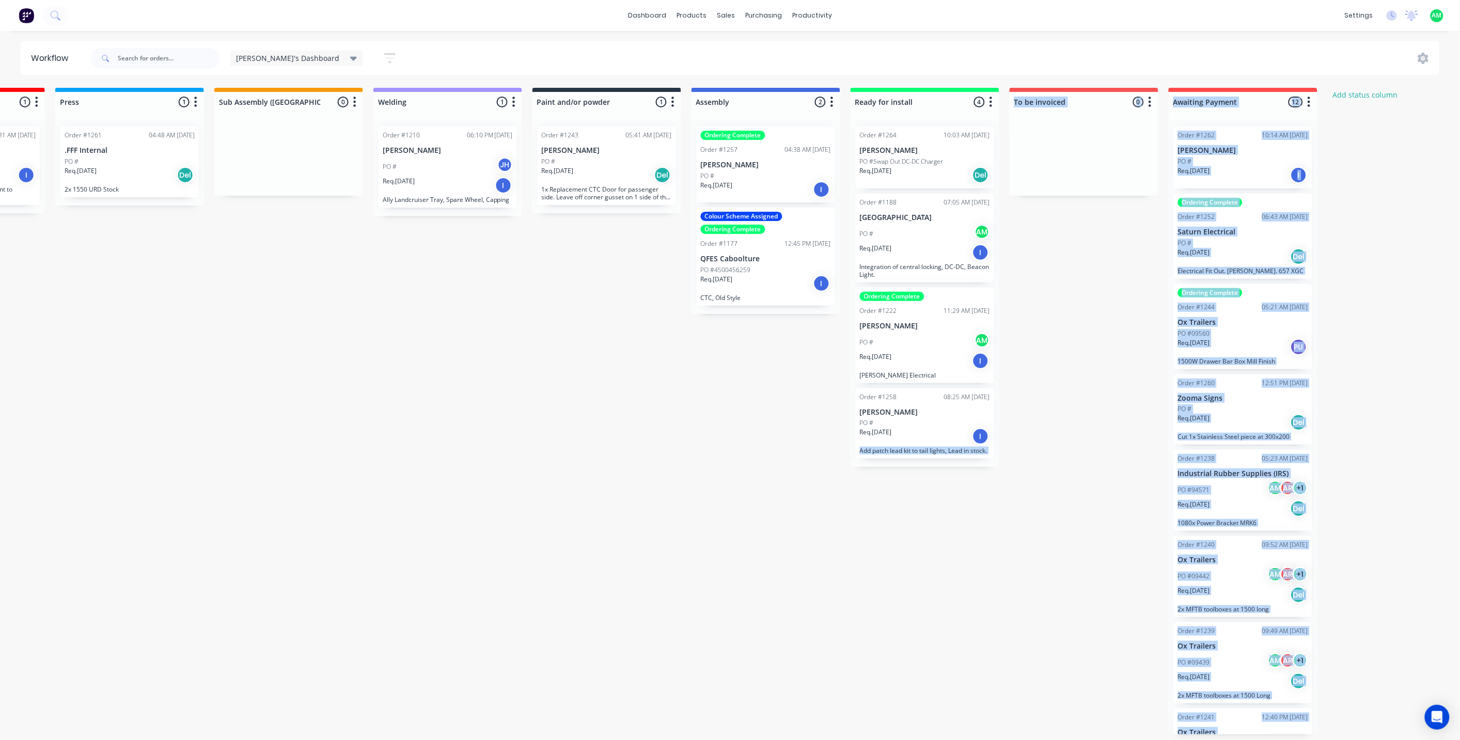
scroll to position [3, 445]
click at [869, 410] on div "Submitted 0 Status colour #B7D3F3 hex #B7D3F3 Save Cancel Summaries Total order…" at bounding box center [558, 411] width 2023 height 647
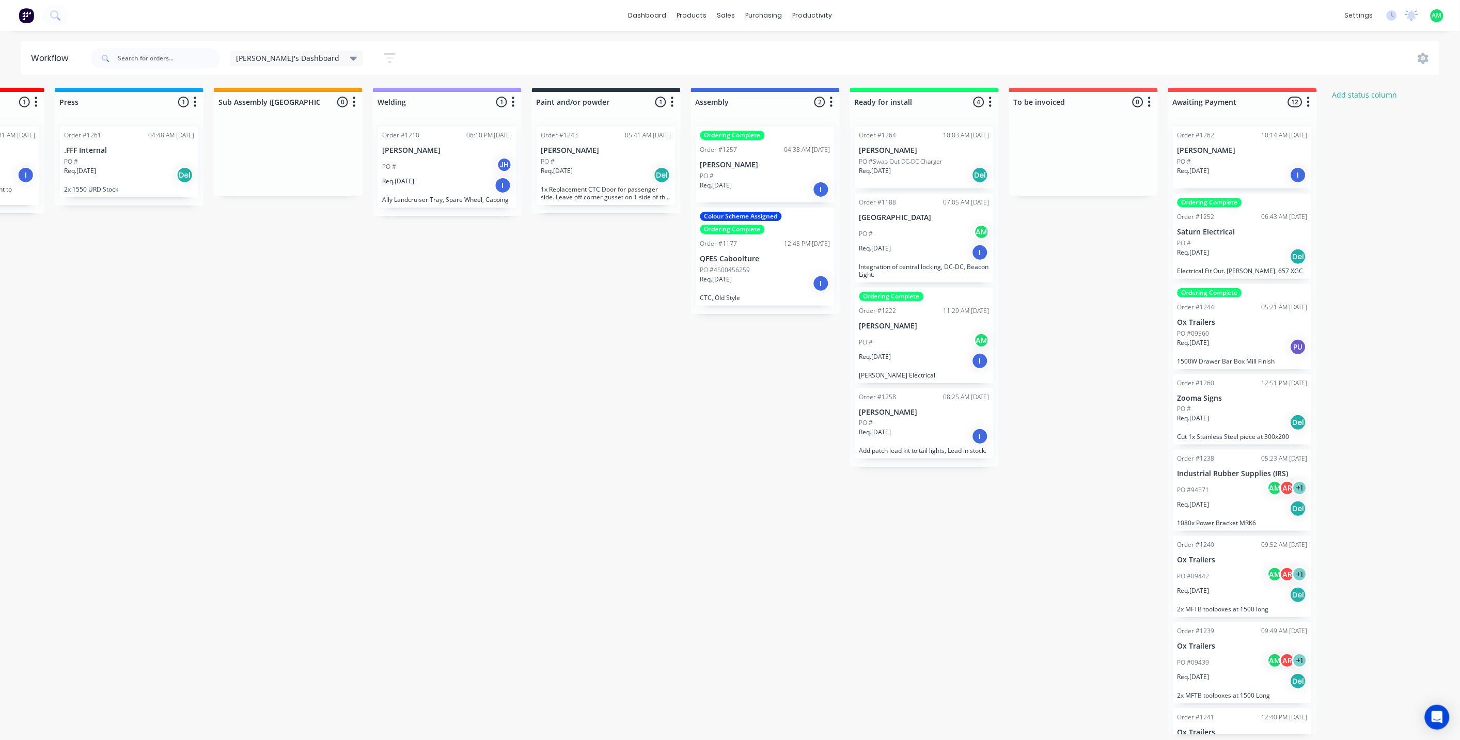
click at [873, 161] on p "PO #Swap Out DC-DC Charger" at bounding box center [902, 161] width 84 height 9
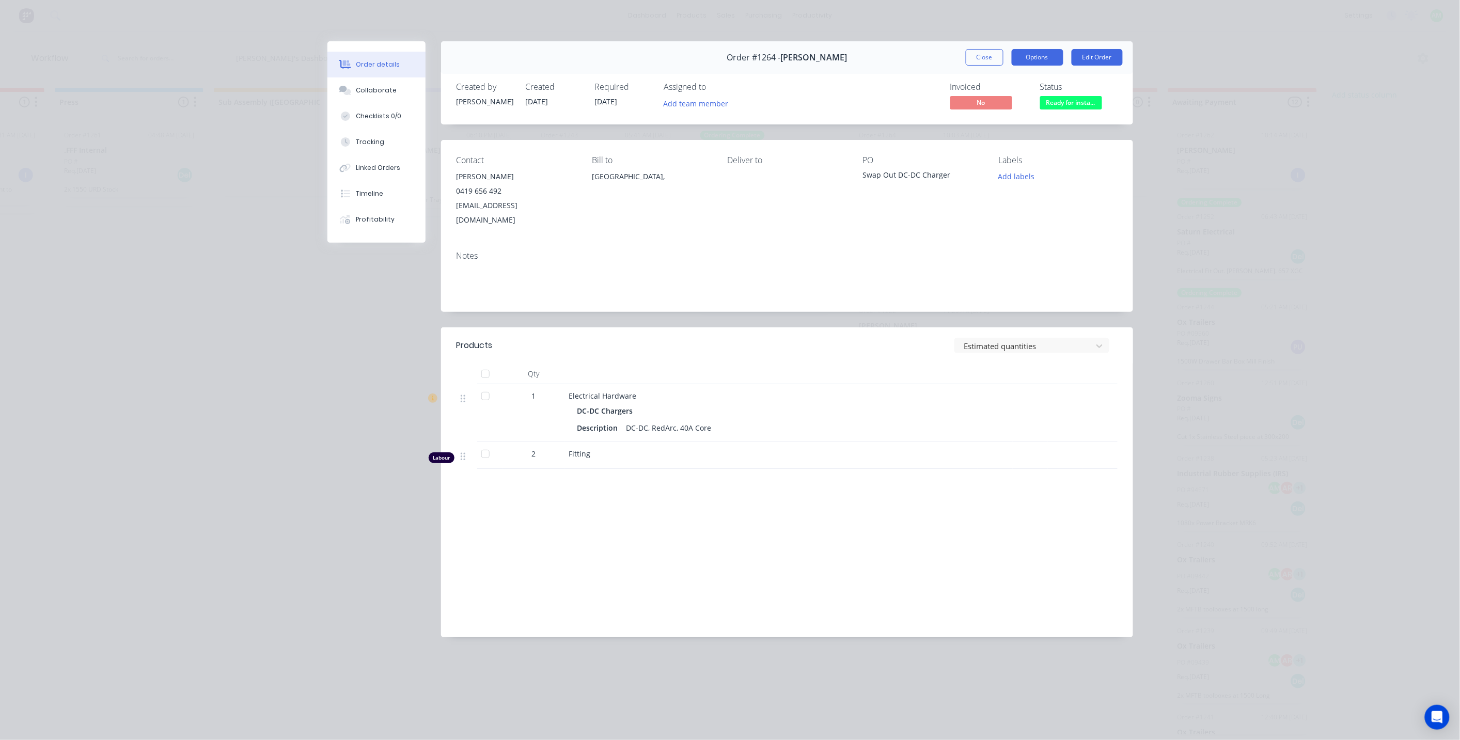
click at [873, 57] on button "Options" at bounding box center [1038, 57] width 52 height 17
click at [873, 95] on div "Invoiced No Status Ready for insta..." at bounding box center [943, 97] width 350 height 30
click at [873, 60] on button "Close" at bounding box center [985, 57] width 38 height 17
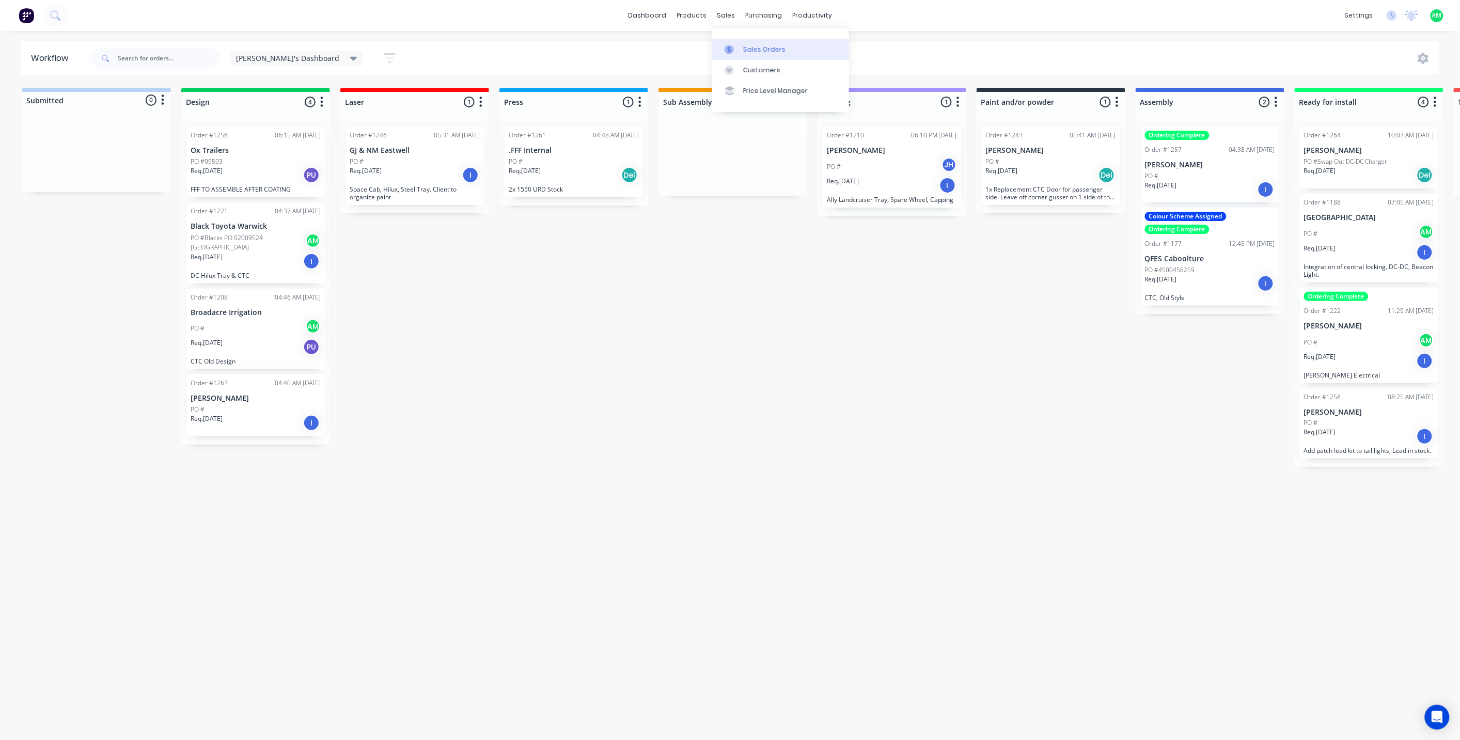
click at [732, 41] on link "Sales Orders" at bounding box center [780, 49] width 137 height 21
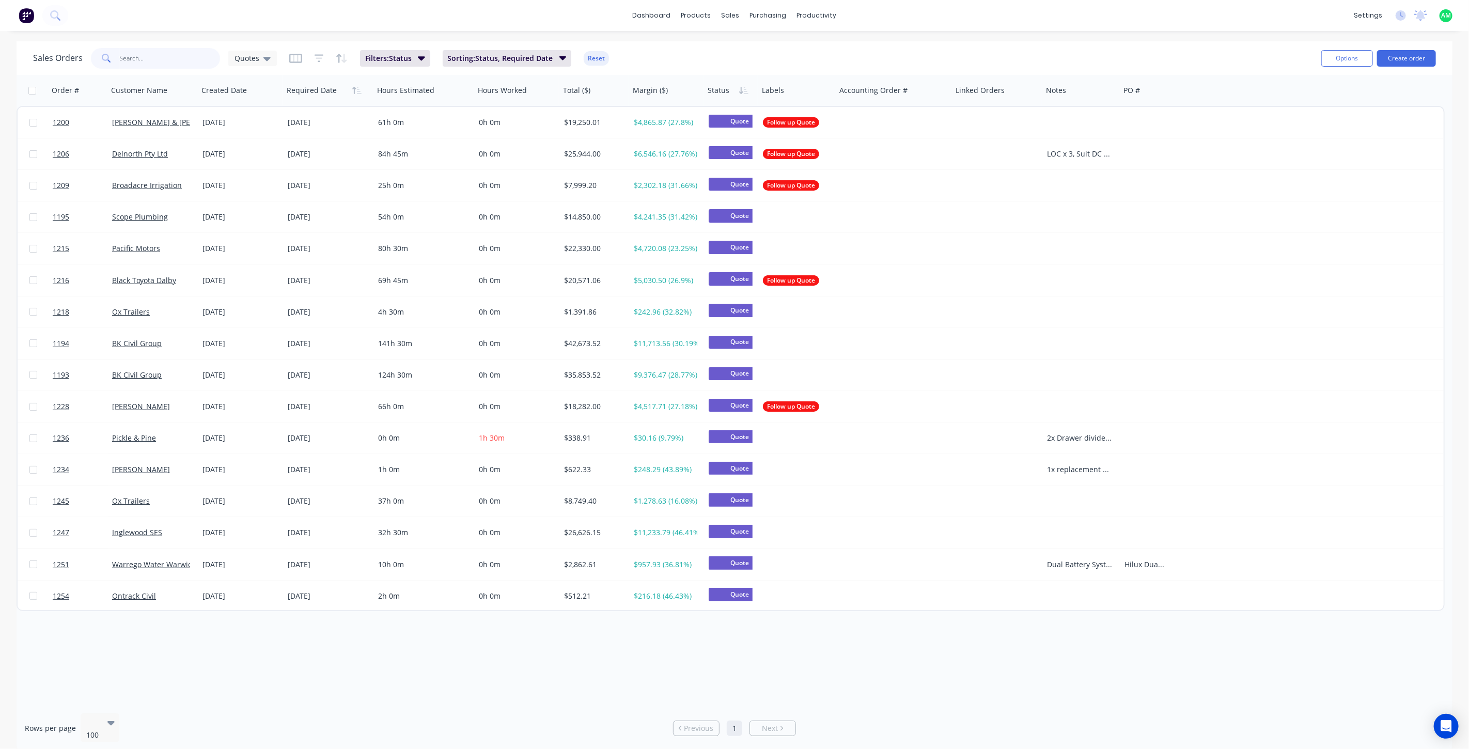
click at [143, 61] on input "text" at bounding box center [170, 58] width 101 height 21
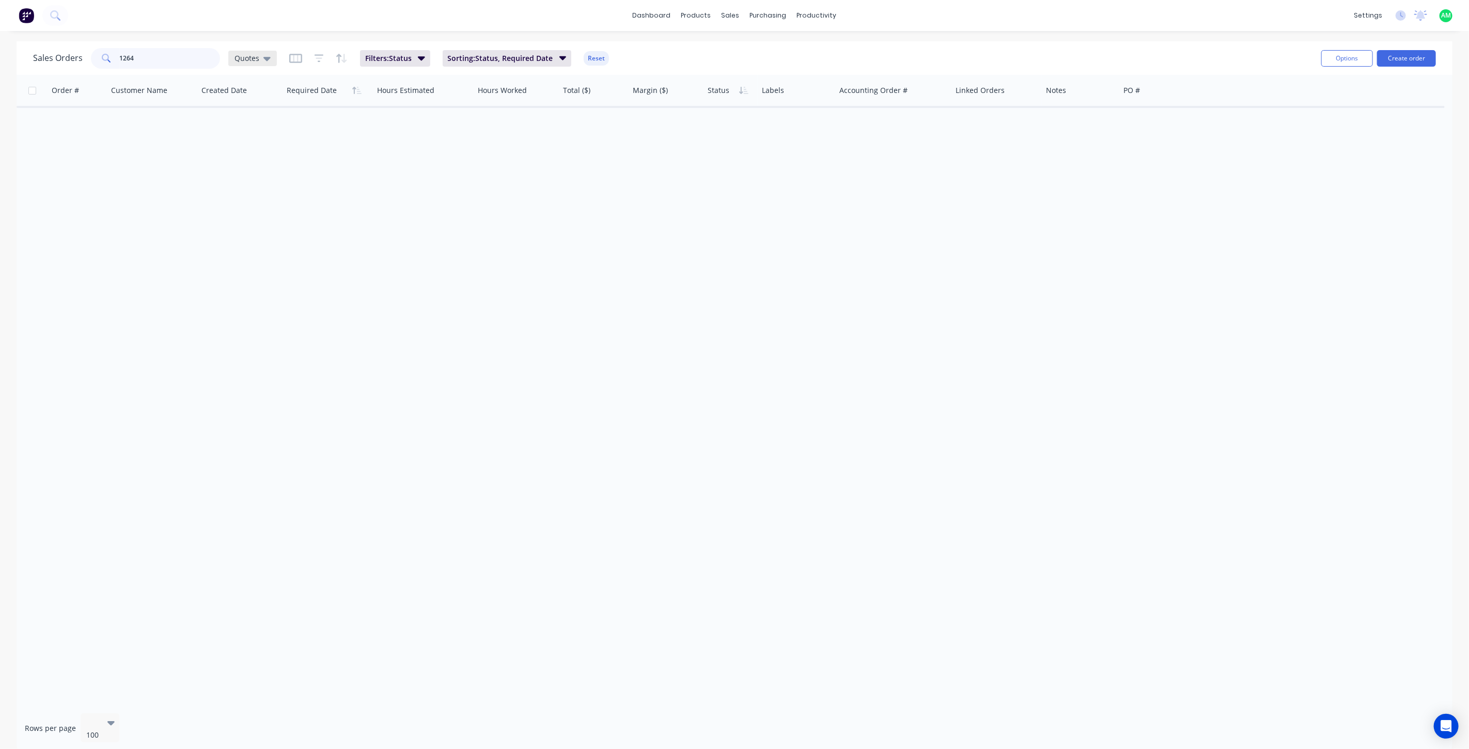
type input "1264"
click at [269, 55] on icon at bounding box center [266, 58] width 7 height 11
click at [256, 203] on button "All Status" at bounding box center [290, 208] width 118 height 12
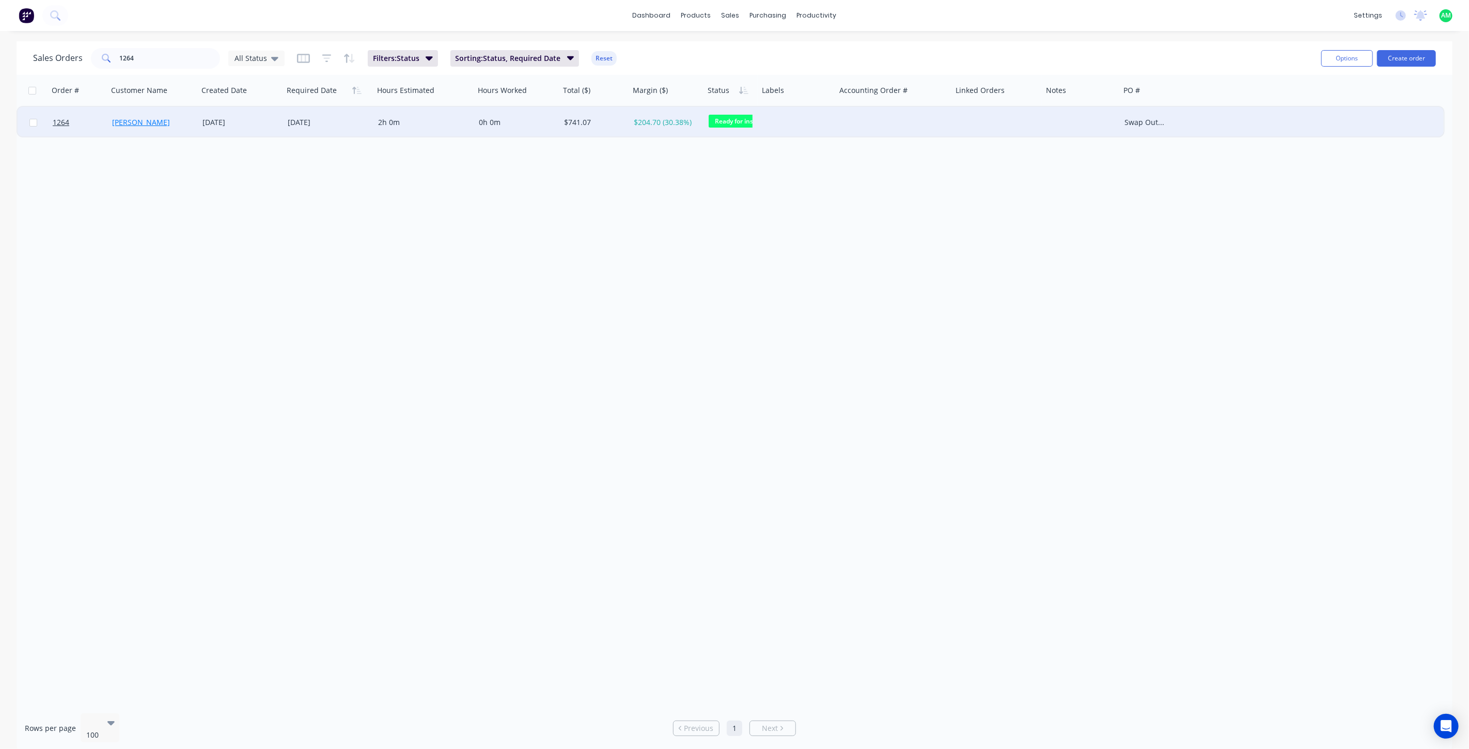
click at [153, 117] on link "[PERSON_NAME]" at bounding box center [141, 122] width 58 height 10
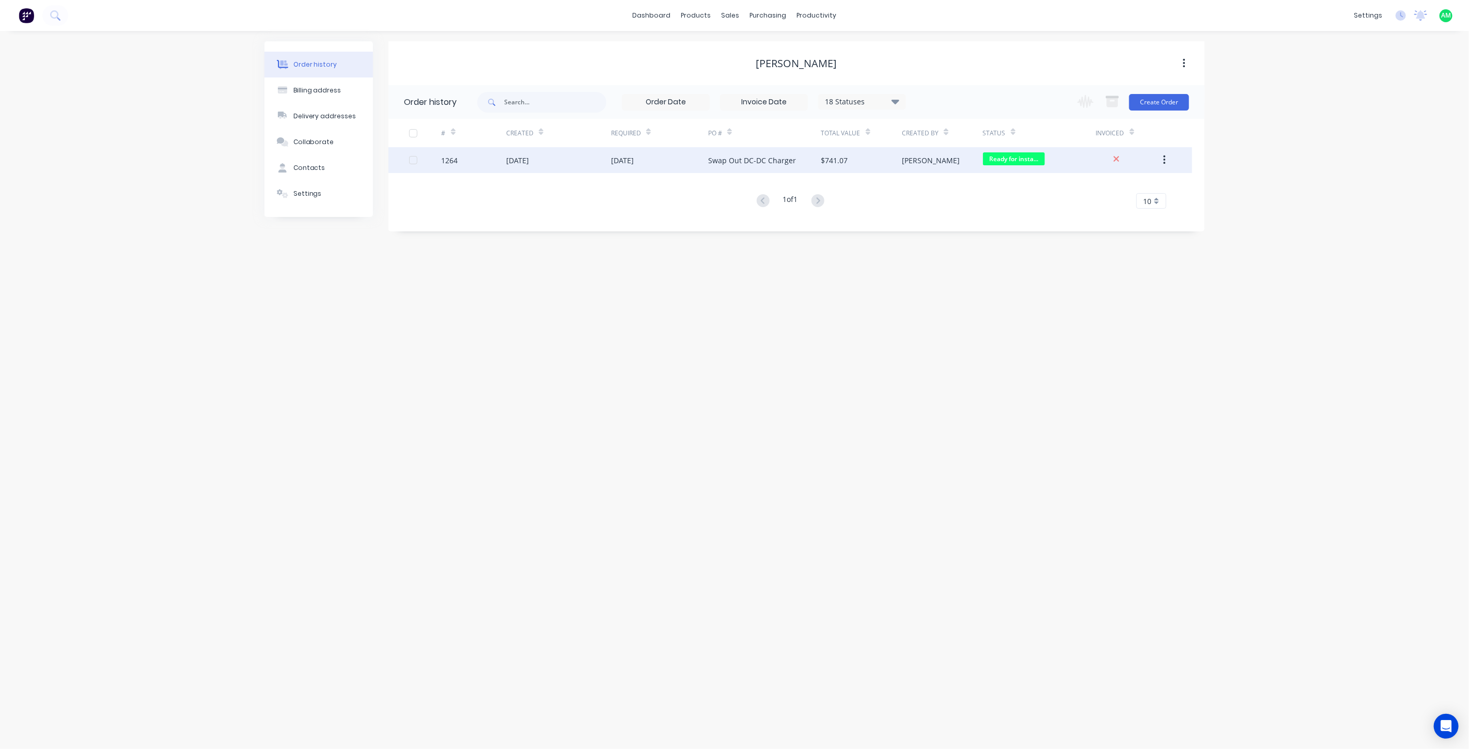
click at [732, 157] on div "Swap Out DC-DC Charger" at bounding box center [752, 160] width 88 height 11
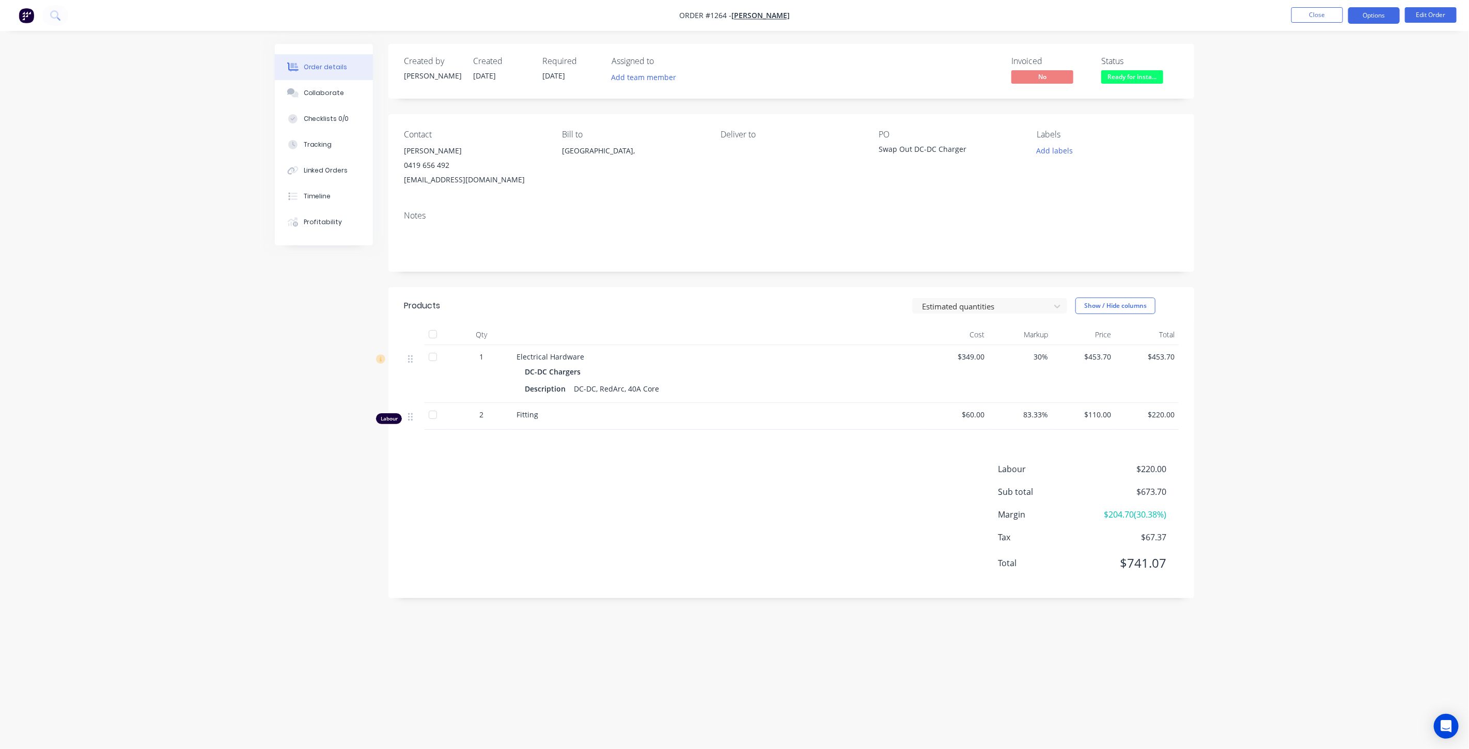
click at [873, 17] on button "Options" at bounding box center [1374, 15] width 52 height 17
click at [873, 190] on div "Purchase Products" at bounding box center [1343, 186] width 95 height 15
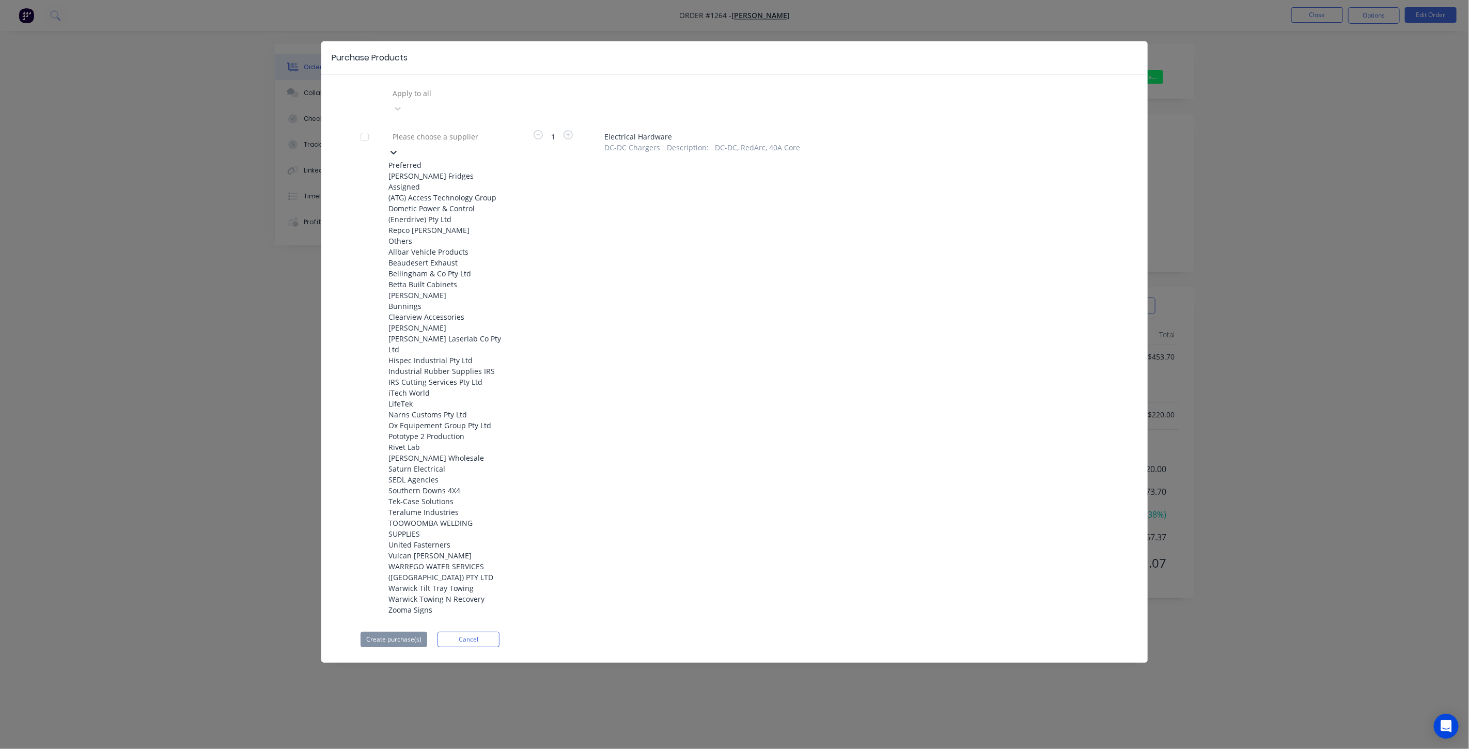
click at [399, 147] on icon at bounding box center [394, 152] width 10 height 10
click at [422, 236] on div "Repco [PERSON_NAME]" at bounding box center [446, 230] width 114 height 11
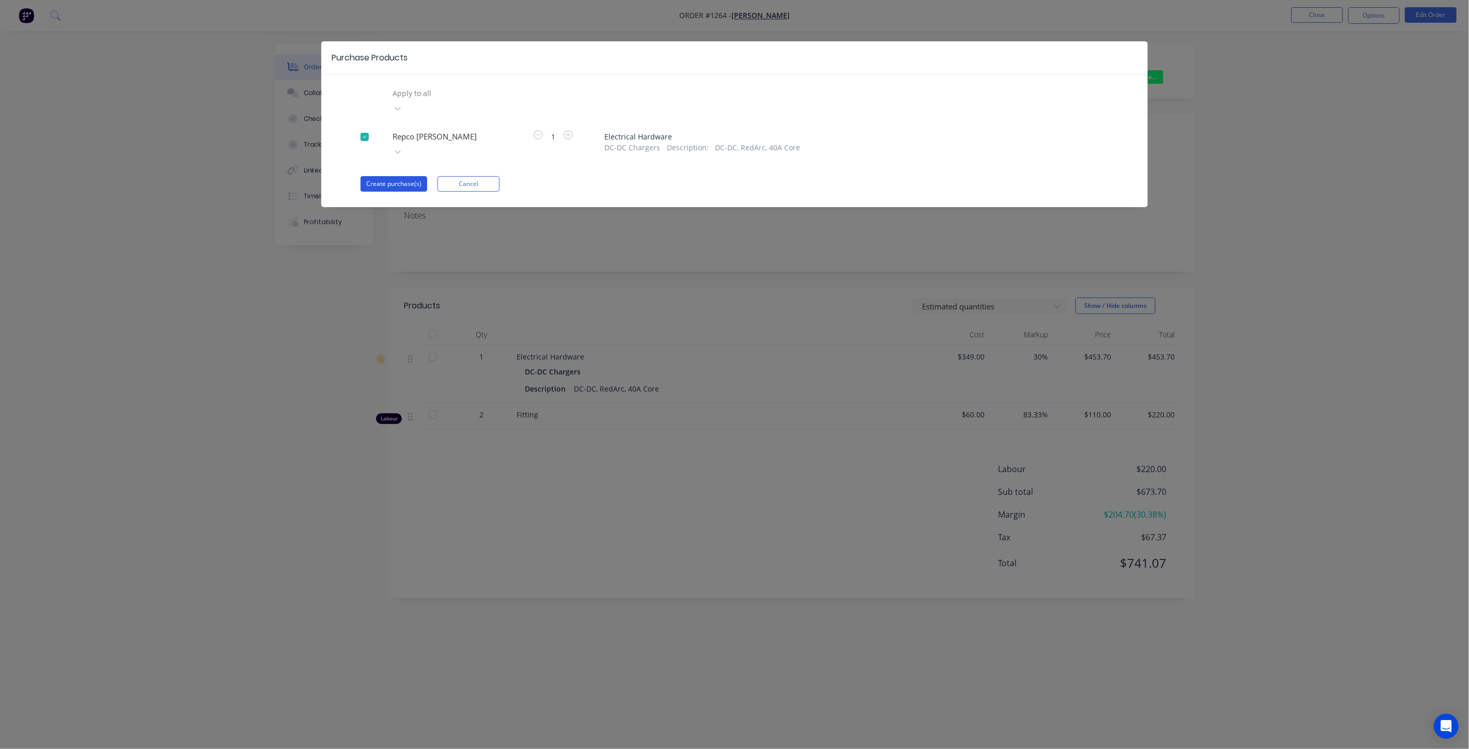
click at [390, 176] on button "Create purchase(s)" at bounding box center [394, 183] width 67 height 15
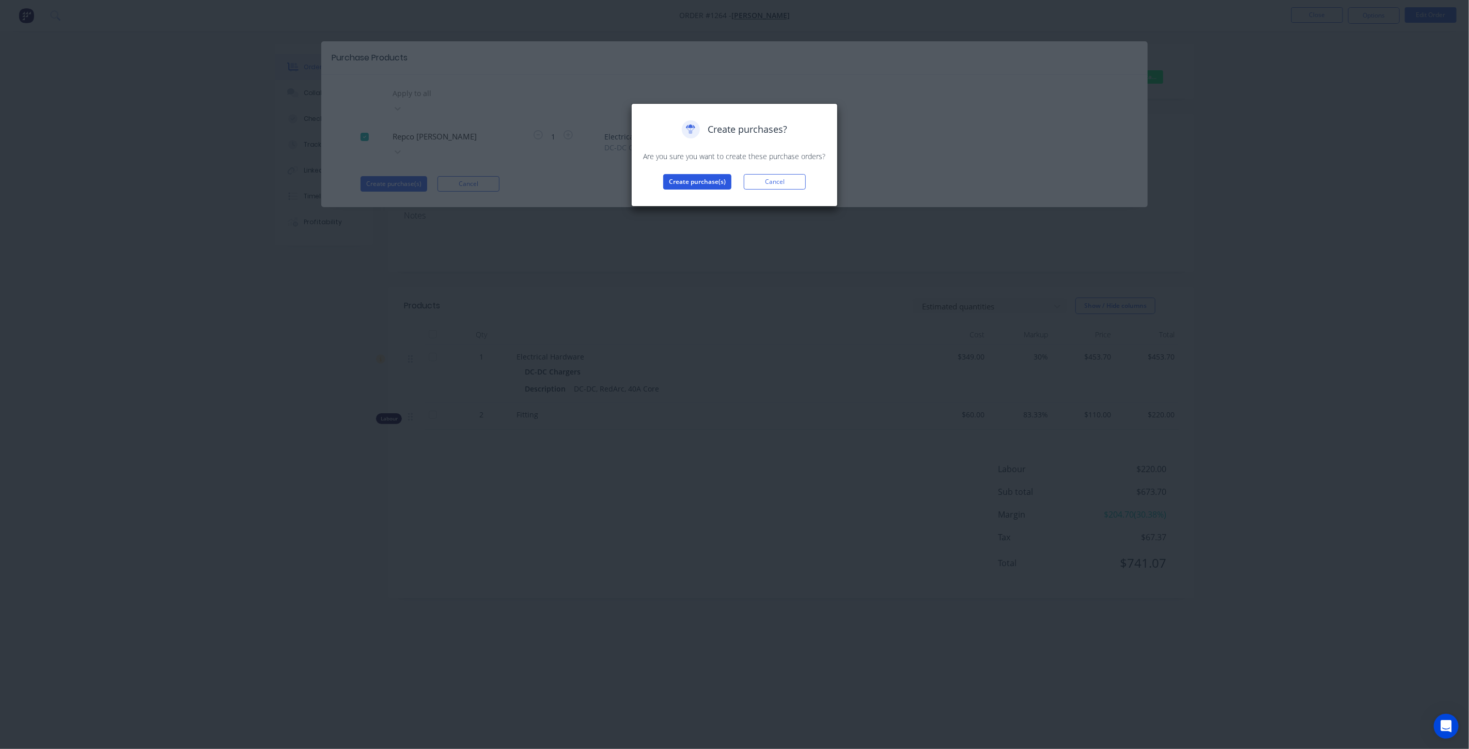
click at [705, 176] on button "Create purchase(s)" at bounding box center [697, 181] width 68 height 15
click at [710, 199] on button "View purchase(s)" at bounding box center [697, 198] width 62 height 15
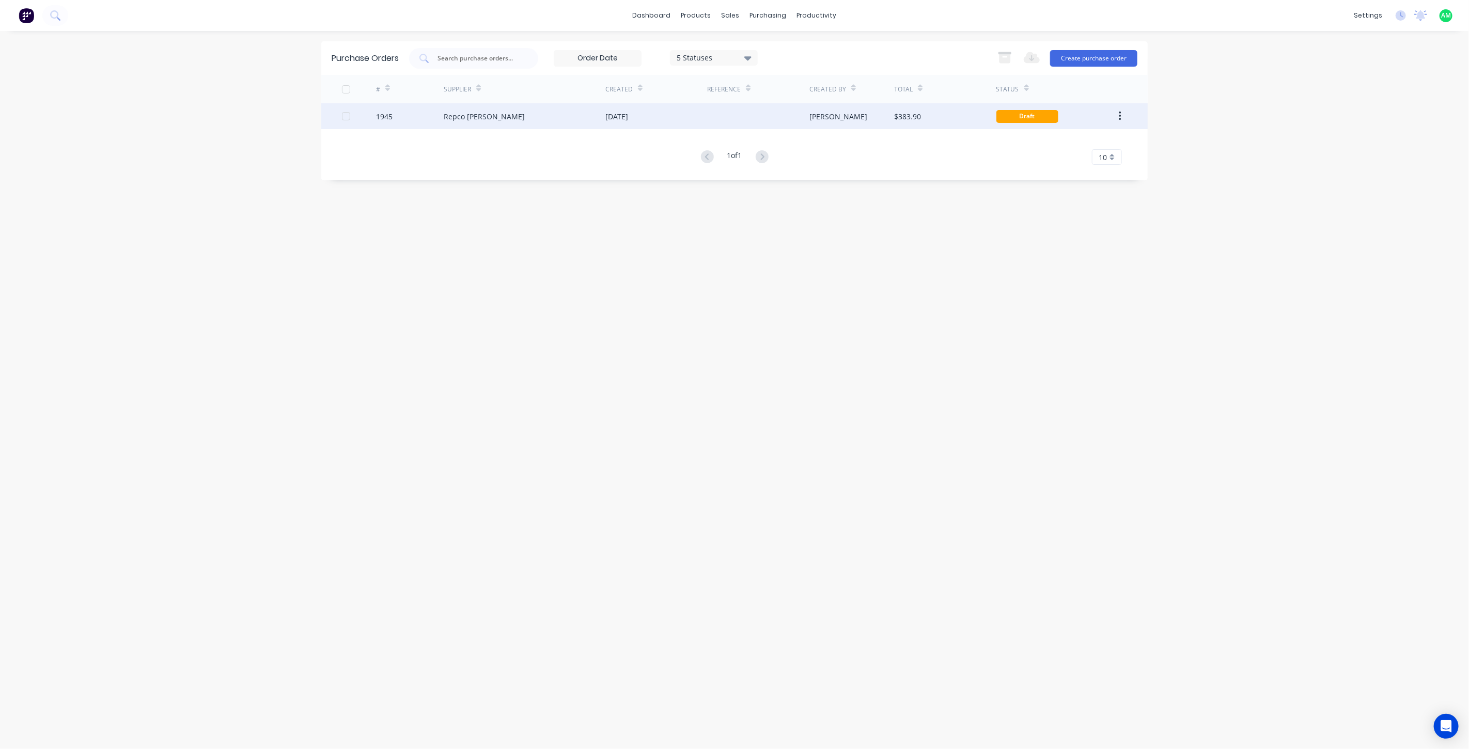
click at [676, 112] on div "[DATE]" at bounding box center [656, 116] width 102 height 26
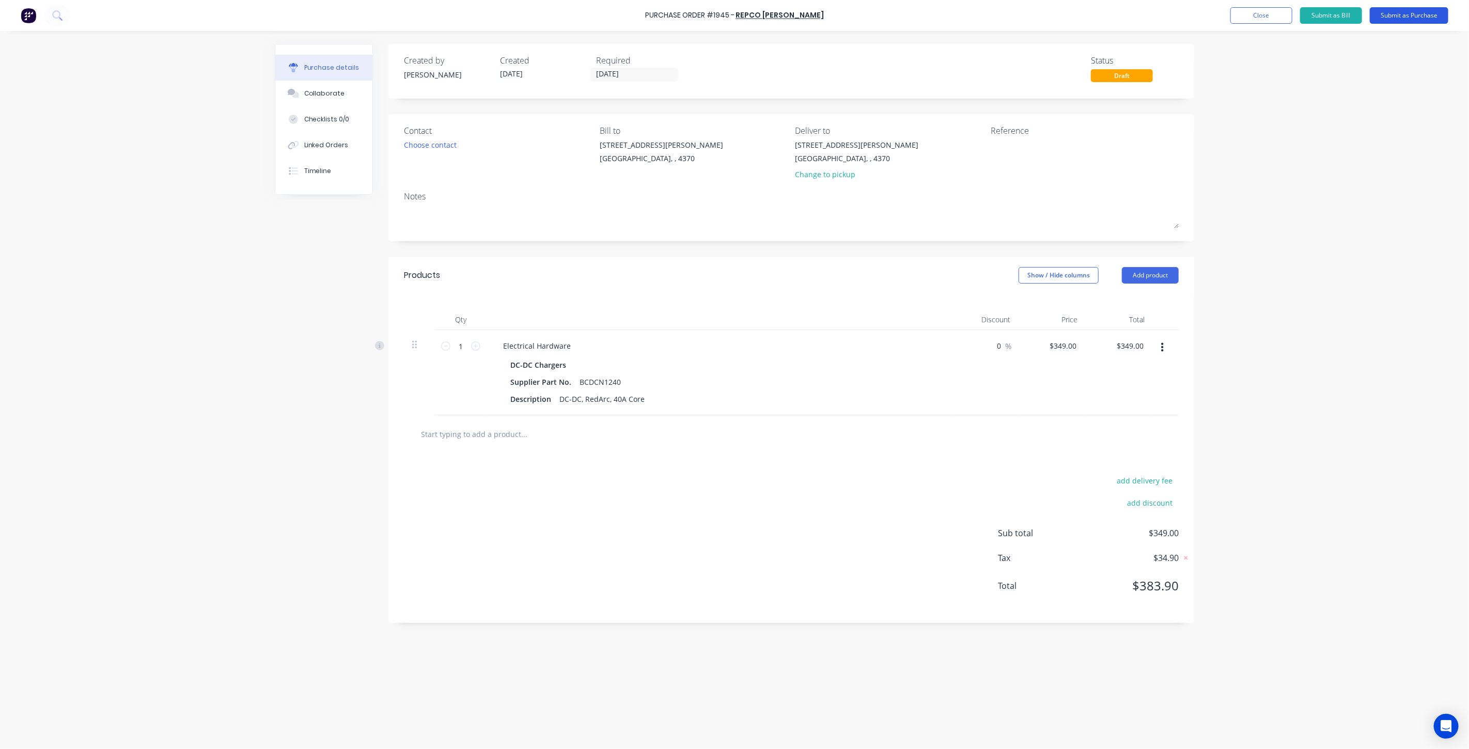
click at [873, 22] on button "Submit as Purchase" at bounding box center [1409, 15] width 79 height 17
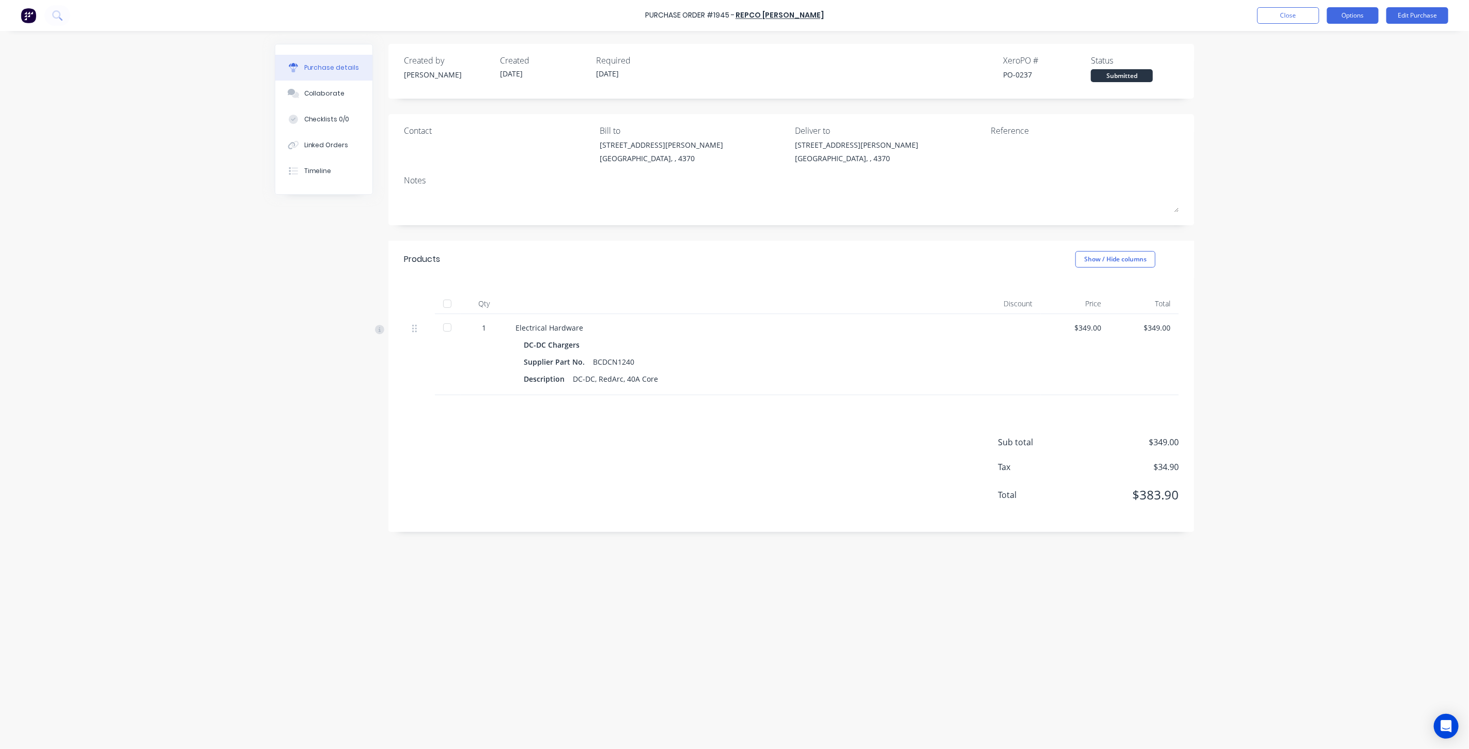
click at [873, 12] on button "Options" at bounding box center [1353, 15] width 52 height 17
click at [873, 45] on div "Print / Email" at bounding box center [1330, 42] width 80 height 15
click at [873, 48] on div "Back" at bounding box center [1330, 42] width 80 height 15
click at [873, 45] on div "Print / Email" at bounding box center [1330, 42] width 80 height 15
click at [873, 66] on div "With pricing" at bounding box center [1330, 62] width 80 height 15
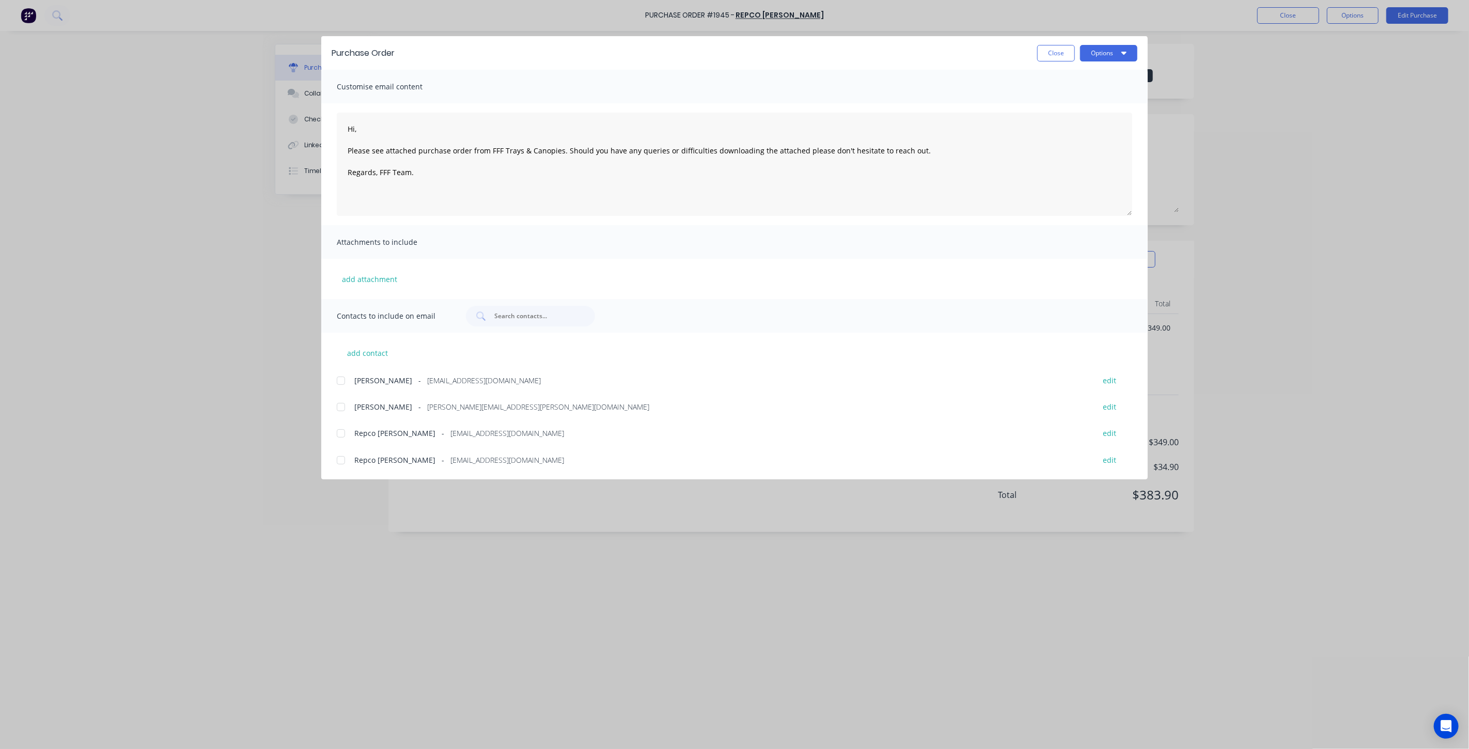
click at [343, 410] on div at bounding box center [341, 433] width 21 height 21
click at [873, 55] on button "Options" at bounding box center [1108, 53] width 57 height 17
click at [873, 119] on div "Email" at bounding box center [1089, 120] width 80 height 15
click at [873, 59] on button "Close" at bounding box center [1056, 53] width 38 height 17
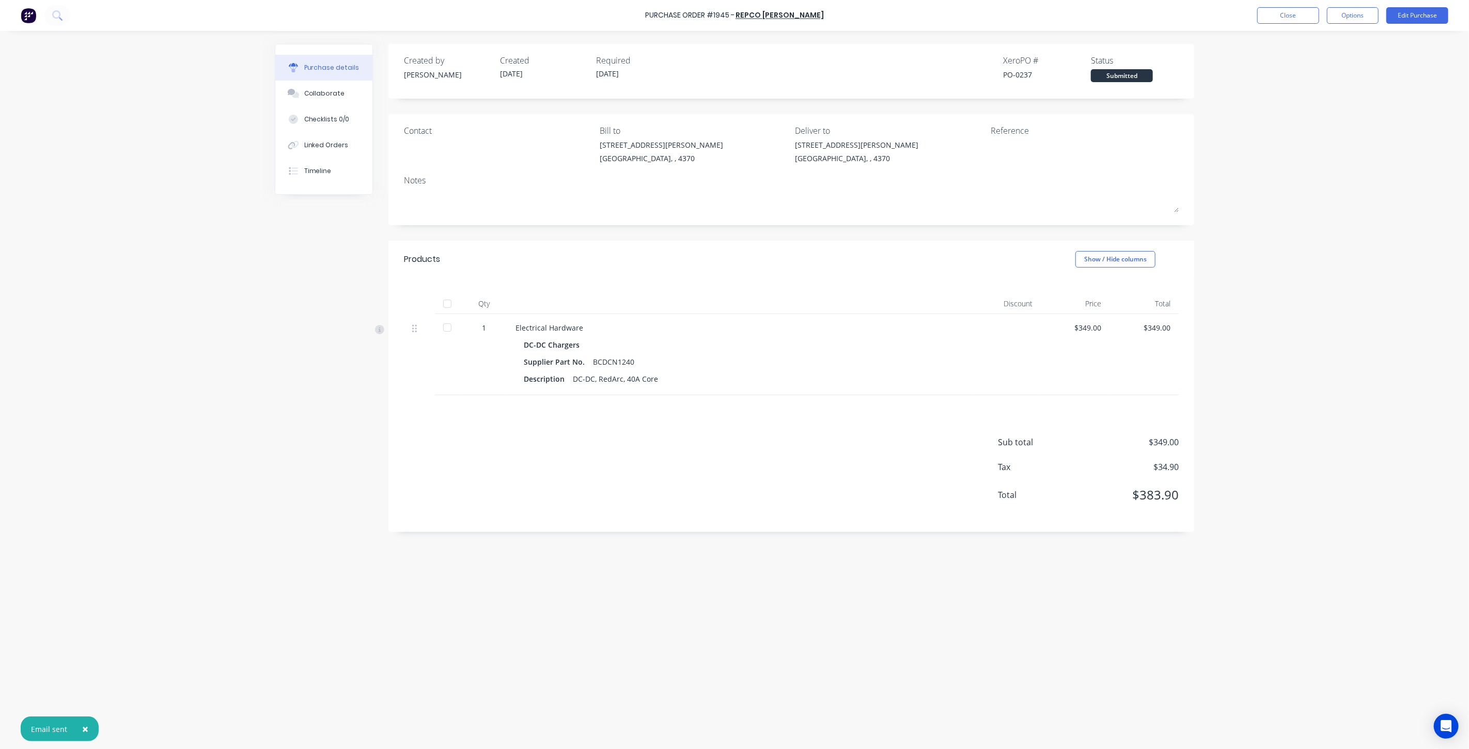
click at [873, 5] on div "Purchase Order #1945 - Repco Warwick Close Options Edit Purchase" at bounding box center [734, 15] width 1469 height 31
click at [873, 17] on button "Close" at bounding box center [1288, 15] width 62 height 17
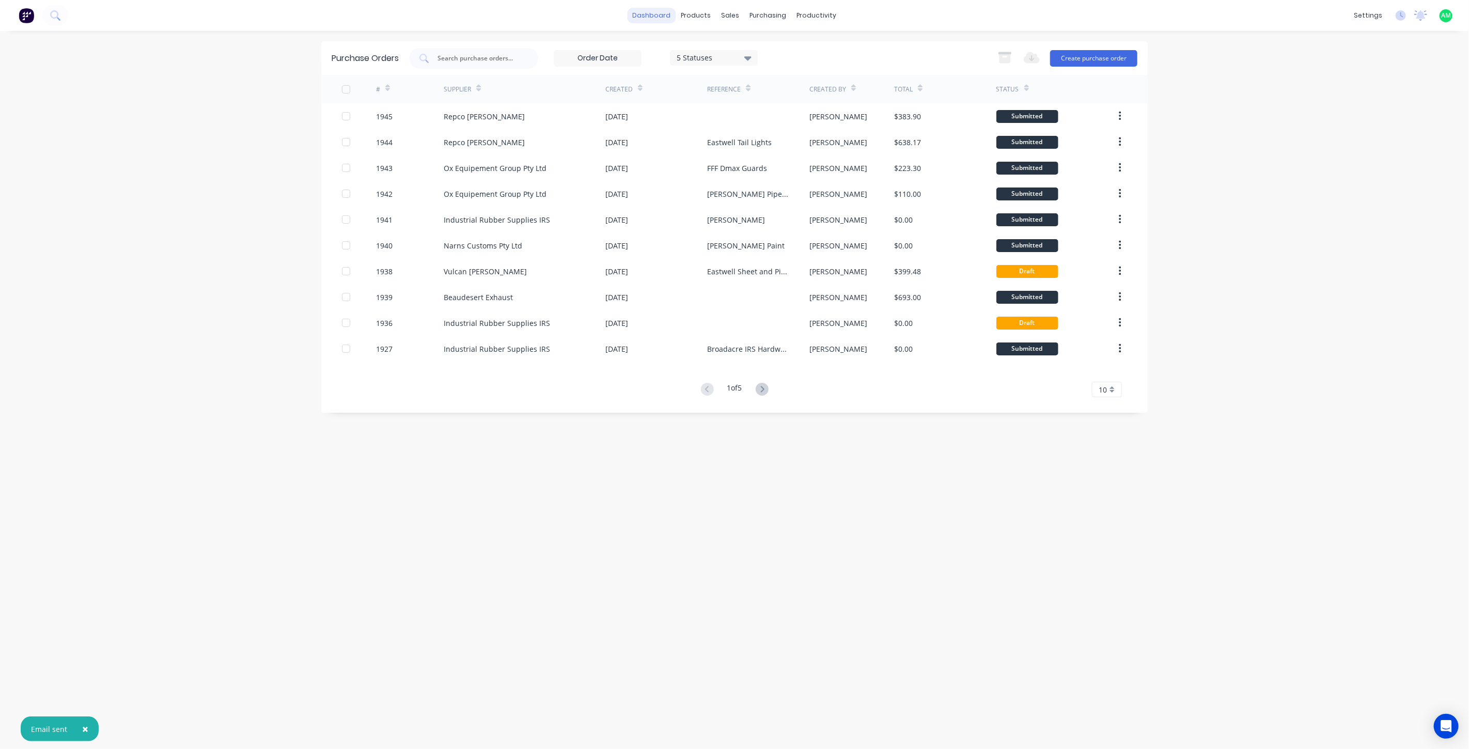
click at [653, 13] on link "dashboard" at bounding box center [652, 15] width 49 height 15
